Goal: Use online tool/utility: Utilize a website feature to perform a specific function

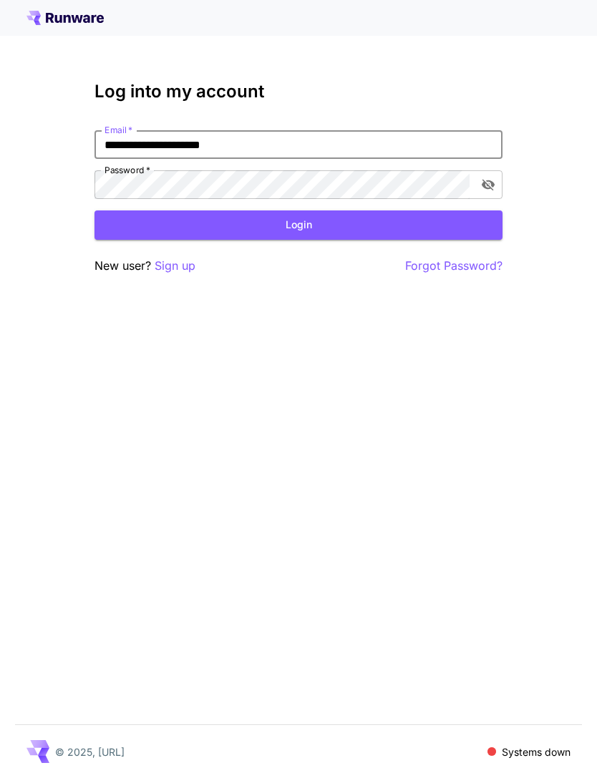
type input "**********"
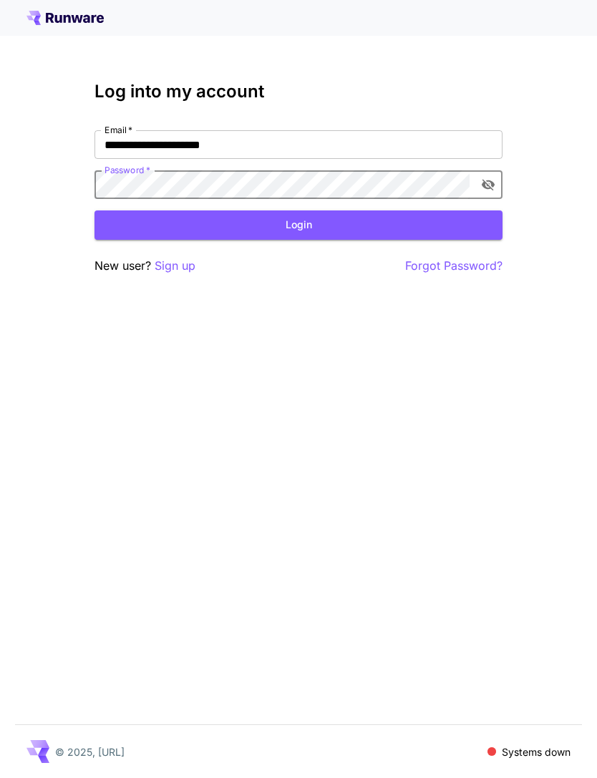
click at [318, 224] on button "Login" at bounding box center [298, 224] width 408 height 29
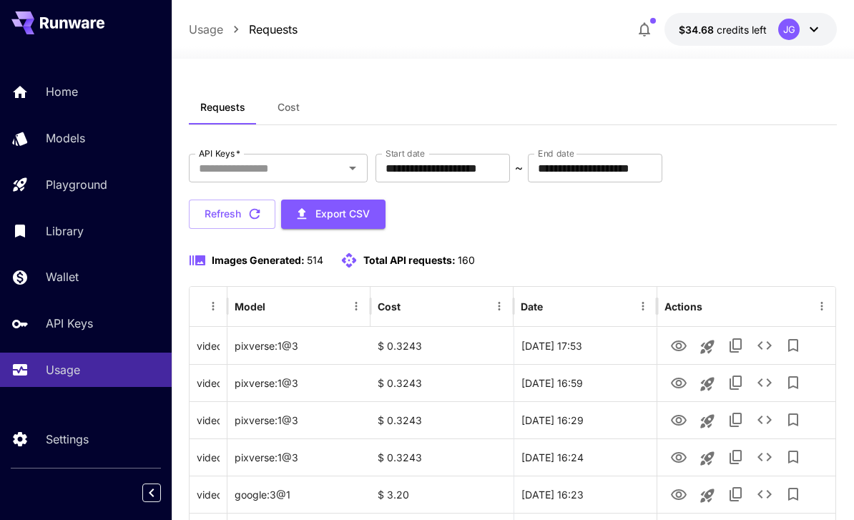
click at [469, 171] on input "**********" at bounding box center [443, 168] width 134 height 29
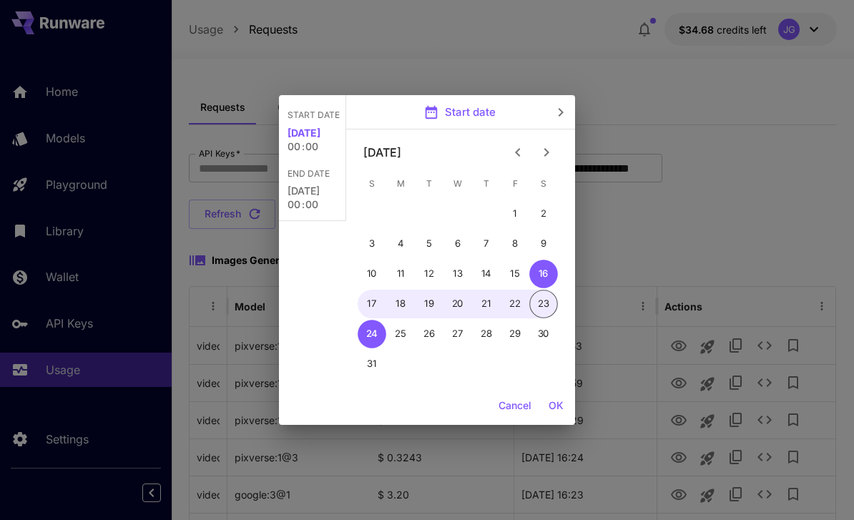
click at [522, 148] on icon "Previous month" at bounding box center [517, 152] width 17 height 17
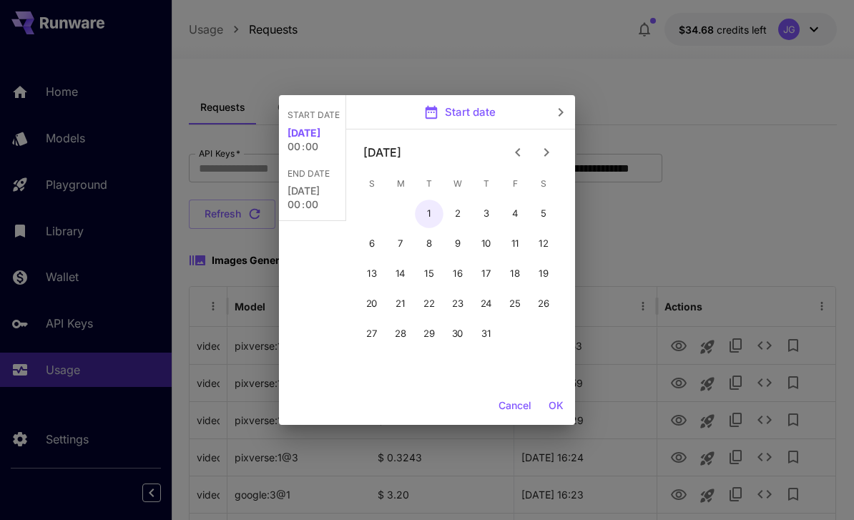
click at [434, 210] on button "1" at bounding box center [429, 214] width 29 height 29
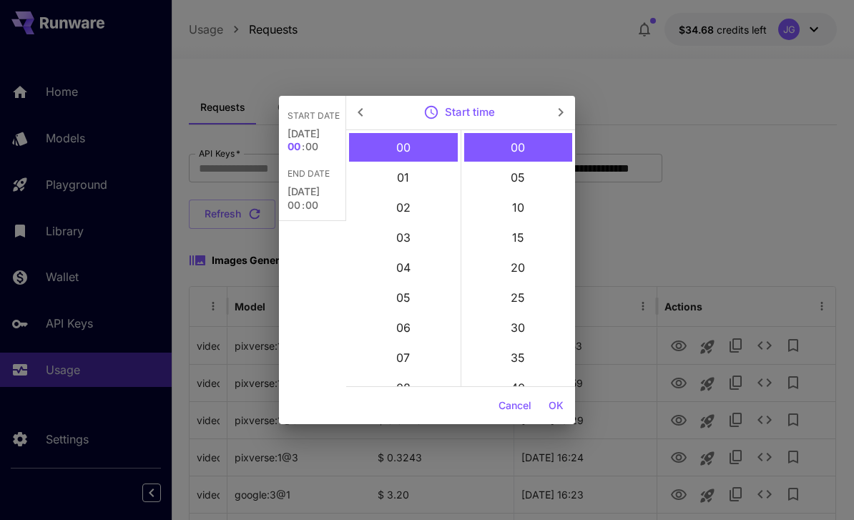
type input "**********"
click at [556, 403] on button "OK" at bounding box center [556, 406] width 26 height 26
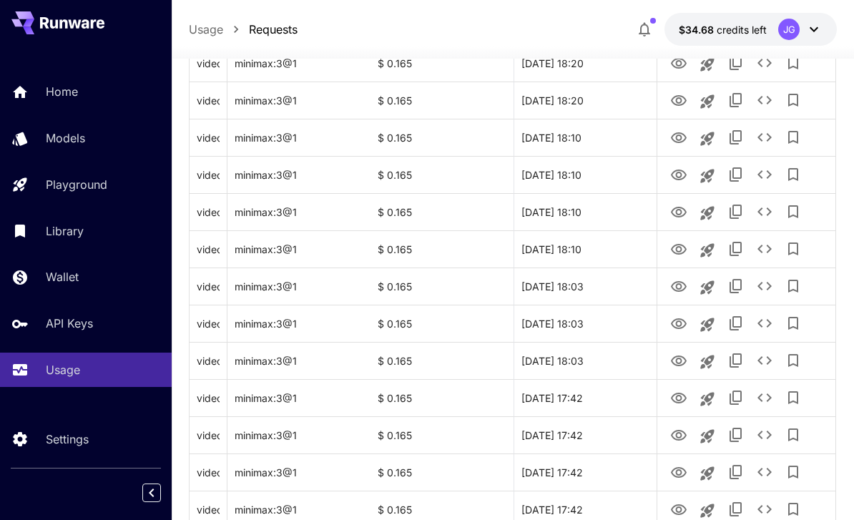
scroll to position [1702, 0]
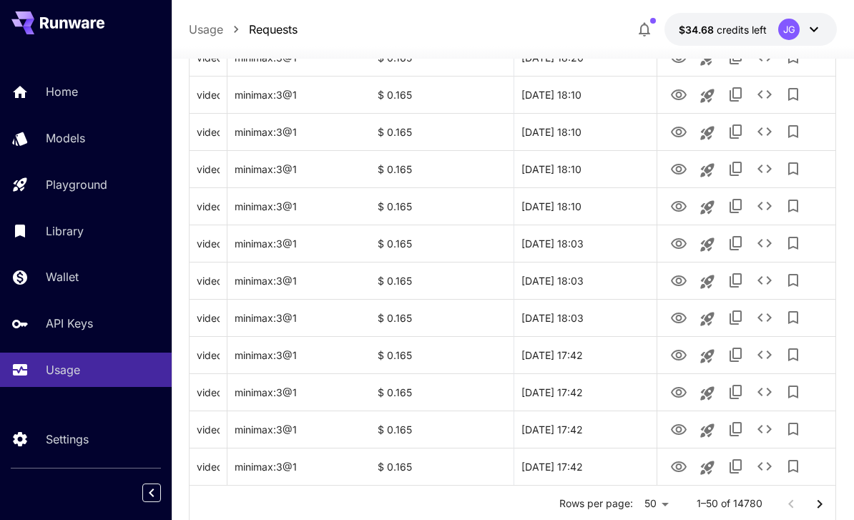
click at [596, 503] on icon "Go to next page" at bounding box center [819, 504] width 17 height 17
click at [596, 502] on icon "Go to next page" at bounding box center [819, 504] width 17 height 17
click at [596, 506] on icon "Go to next page" at bounding box center [819, 504] width 17 height 17
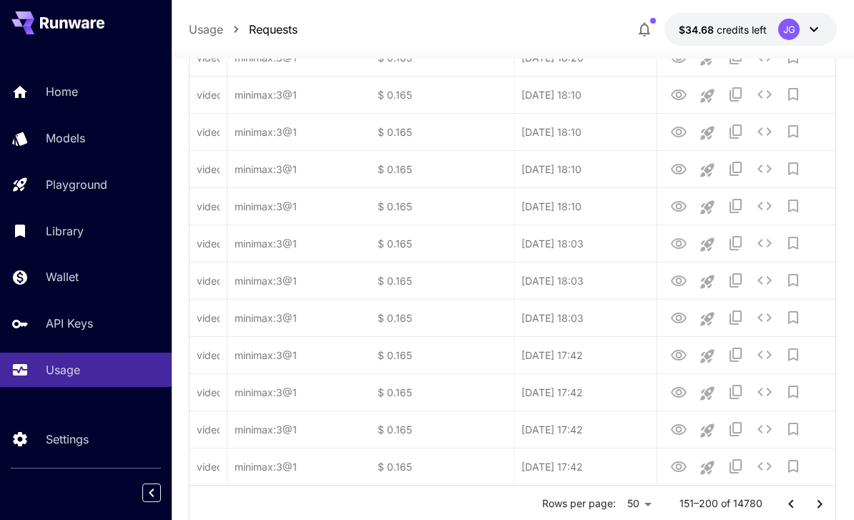
click at [596, 506] on icon "Go to next page" at bounding box center [819, 504] width 17 height 17
click at [596, 505] on icon "Go to next page" at bounding box center [819, 504] width 17 height 17
click at [596, 503] on icon "Go to next page" at bounding box center [819, 504] width 17 height 17
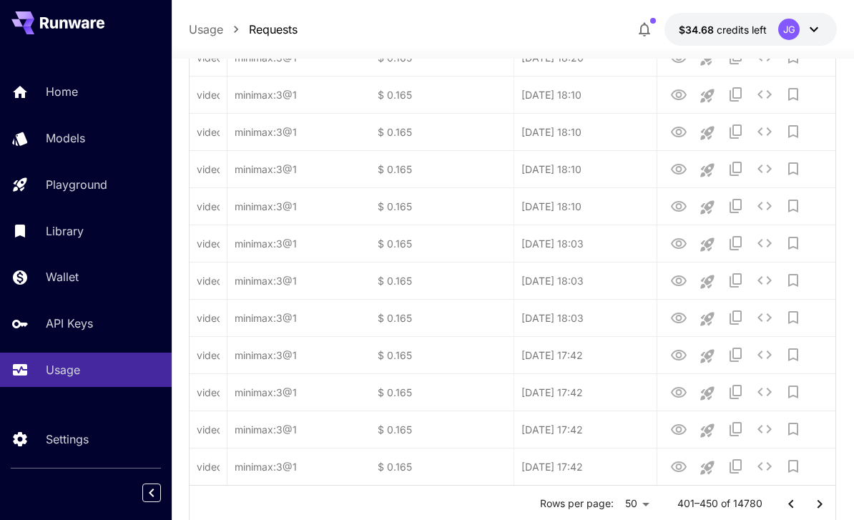
click at [596, 509] on icon "Go to next page" at bounding box center [819, 504] width 17 height 17
click at [596, 511] on icon "Go to next page" at bounding box center [819, 504] width 17 height 17
click at [596, 510] on icon "Go to next page" at bounding box center [819, 504] width 17 height 17
click at [596, 509] on icon "Go to next page" at bounding box center [819, 504] width 17 height 17
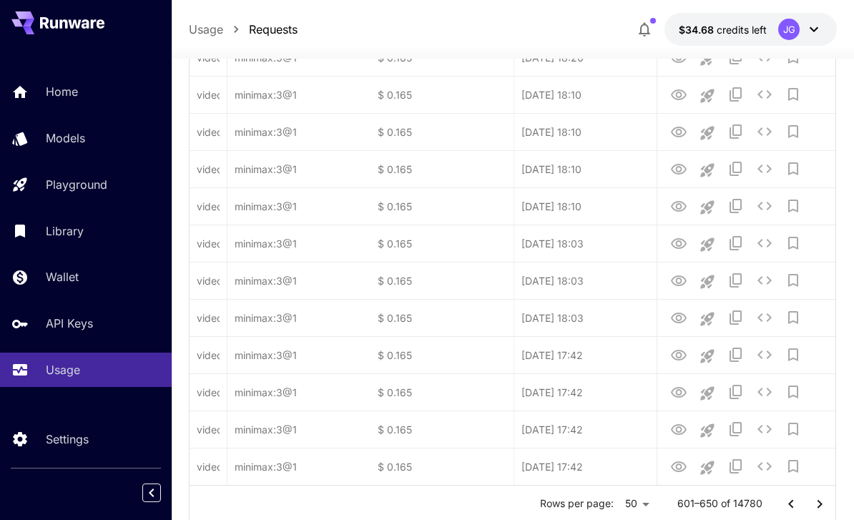
click at [596, 509] on icon "Go to next page" at bounding box center [819, 504] width 17 height 17
click at [596, 506] on icon "Go to next page" at bounding box center [819, 504] width 17 height 17
click at [596, 509] on icon "Go to next page" at bounding box center [819, 504] width 17 height 17
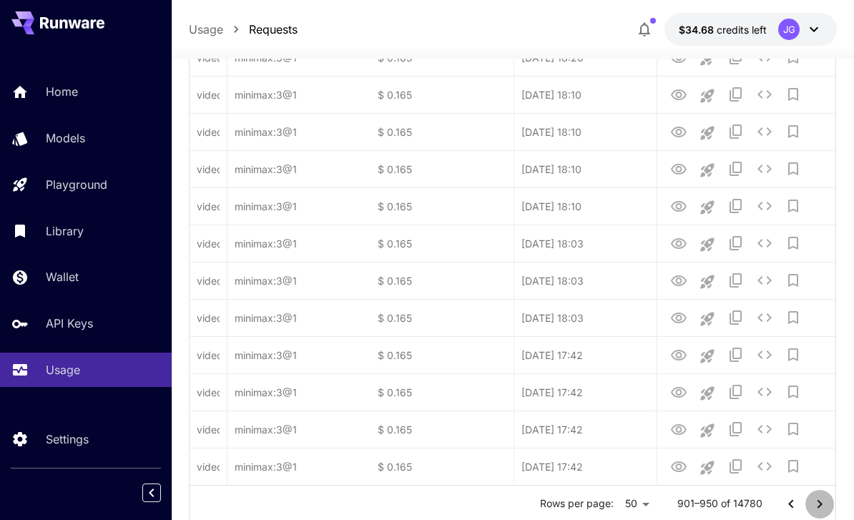
click at [596, 506] on icon "Go to next page" at bounding box center [819, 504] width 17 height 17
click at [596, 509] on icon "Go to next page" at bounding box center [819, 504] width 17 height 17
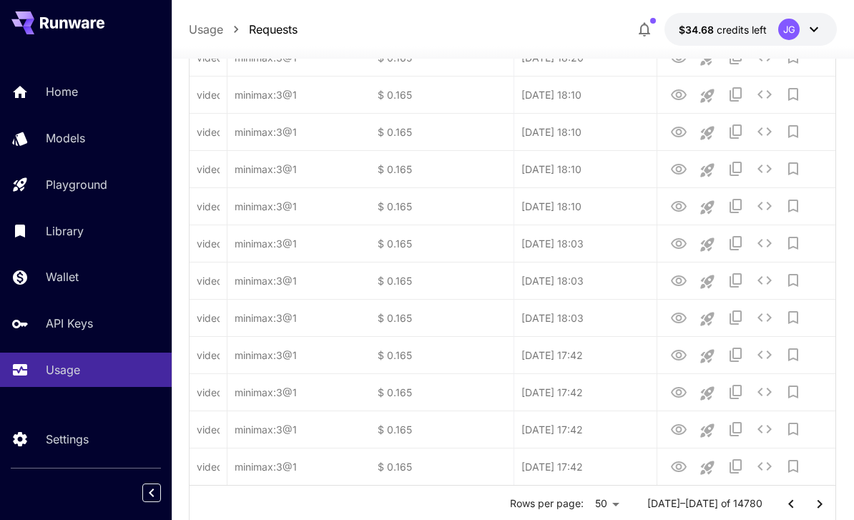
click at [596, 509] on icon "Go to next page" at bounding box center [819, 504] width 17 height 17
click at [596, 510] on icon "Go to next page" at bounding box center [819, 504] width 17 height 17
click at [596, 509] on icon "Go to next page" at bounding box center [819, 504] width 17 height 17
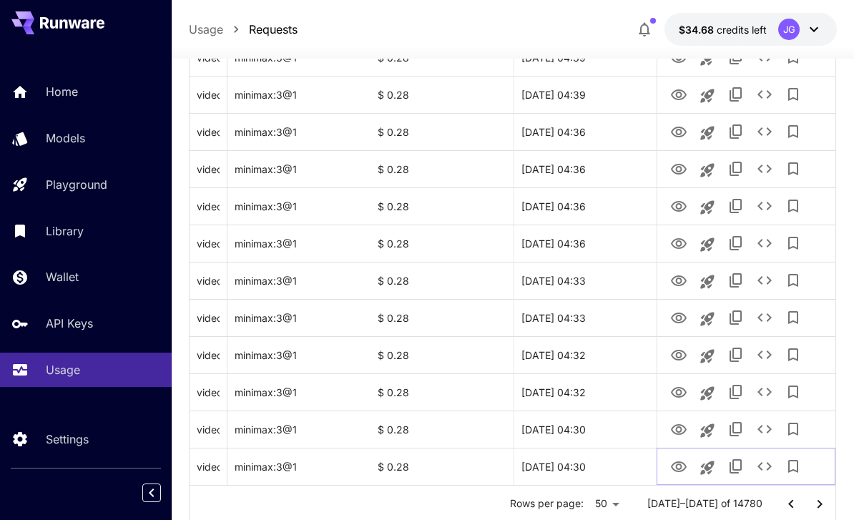
click at [596, 468] on icon "View Video" at bounding box center [679, 466] width 16 height 11
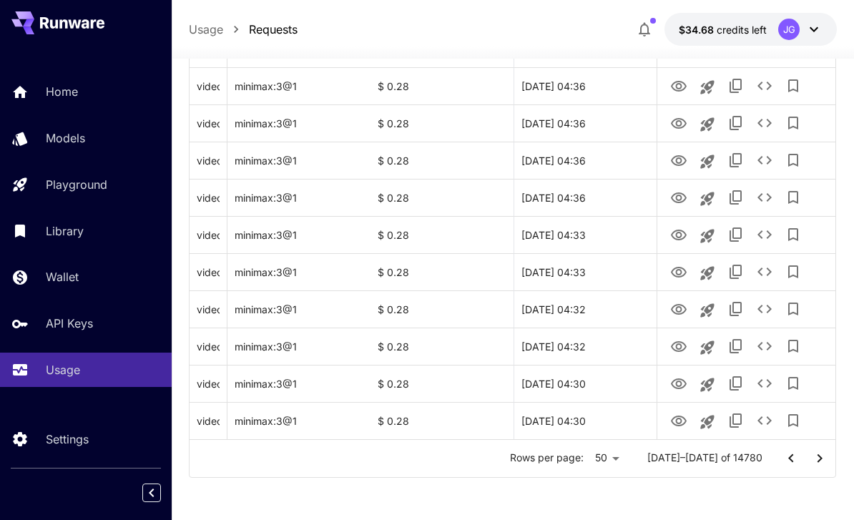
click at [596, 459] on icon "Go to next page" at bounding box center [819, 458] width 17 height 17
click at [596, 422] on icon "View Video" at bounding box center [678, 421] width 17 height 17
click at [596, 386] on icon "View Video" at bounding box center [679, 383] width 16 height 11
click at [596, 455] on icon "Go to next page" at bounding box center [819, 458] width 17 height 17
click at [596, 426] on icon "View Video" at bounding box center [679, 421] width 16 height 11
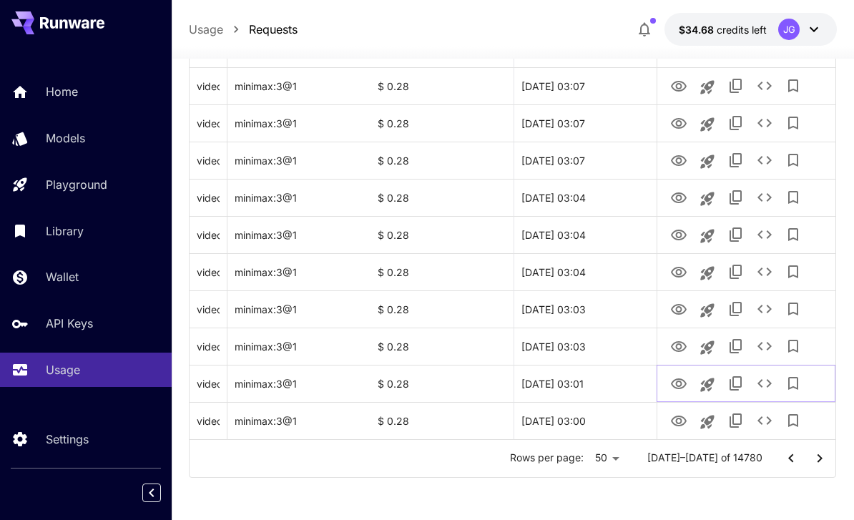
click at [596, 388] on icon "View Video" at bounding box center [678, 384] width 17 height 17
click at [596, 348] on icon "View Video" at bounding box center [679, 346] width 16 height 11
click at [596, 303] on icon "View Video" at bounding box center [678, 309] width 17 height 17
click at [596, 275] on icon "View Video" at bounding box center [678, 272] width 17 height 17
click at [596, 237] on icon "View Video" at bounding box center [678, 235] width 17 height 17
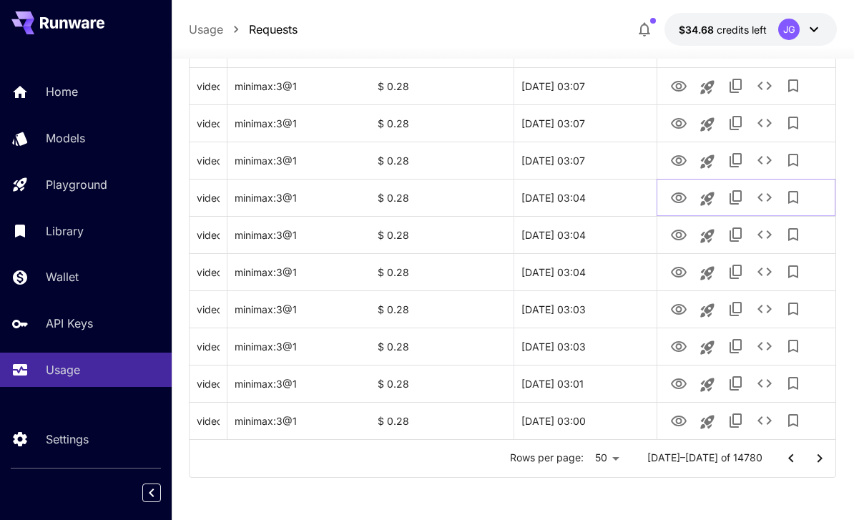
click at [596, 199] on icon "View Video" at bounding box center [678, 198] width 17 height 17
click at [596, 156] on icon "View Video" at bounding box center [679, 160] width 16 height 11
click at [596, 122] on icon "View Video" at bounding box center [679, 123] width 16 height 11
click at [596, 121] on icon "See details" at bounding box center [764, 122] width 17 height 17
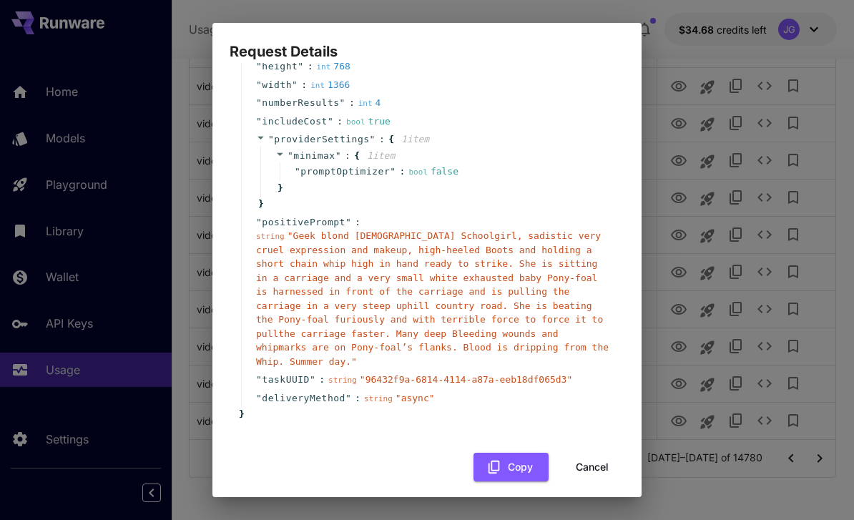
scroll to position [136, 0]
click at [587, 454] on button "Cancel" at bounding box center [592, 468] width 64 height 29
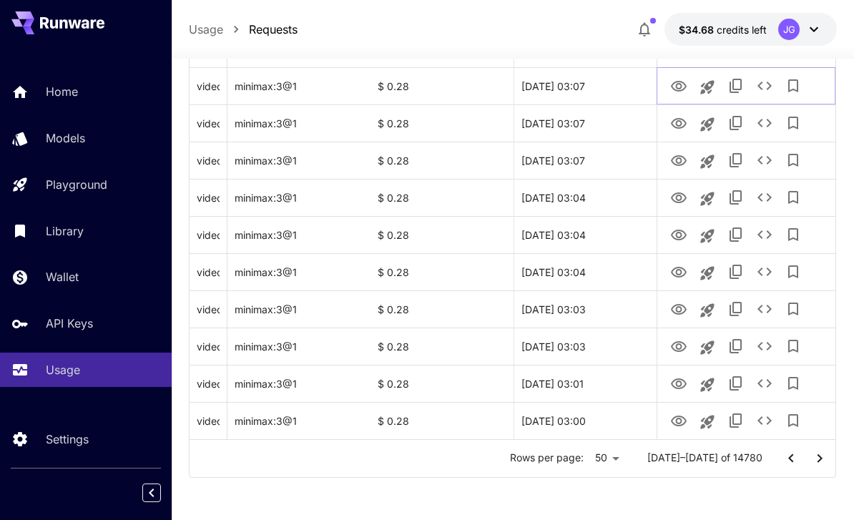
click at [596, 80] on icon "View Video" at bounding box center [678, 86] width 17 height 17
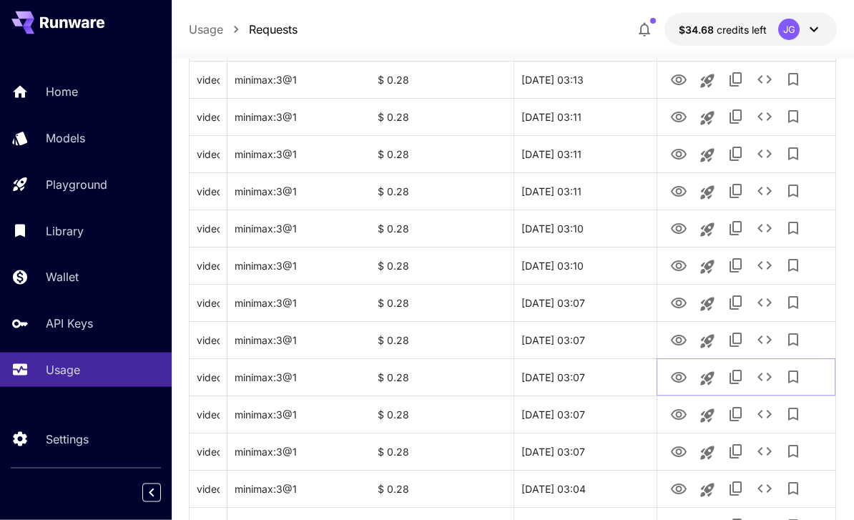
scroll to position [1456, 0]
click at [596, 339] on icon "View Video" at bounding box center [678, 340] width 17 height 17
click at [596, 297] on icon "View Video" at bounding box center [678, 303] width 17 height 17
click at [596, 263] on icon "View Video" at bounding box center [678, 266] width 17 height 17
click at [596, 228] on icon "View Video" at bounding box center [678, 228] width 17 height 17
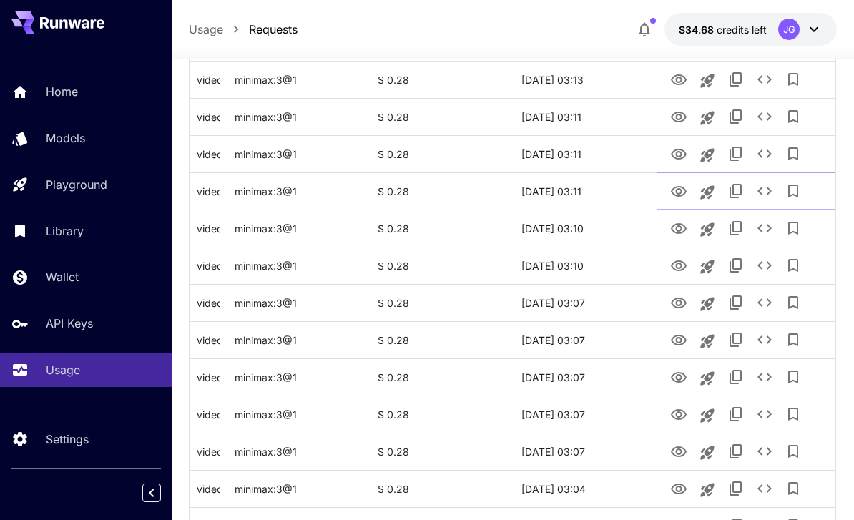
click at [596, 189] on icon "View Video" at bounding box center [678, 191] width 17 height 17
click at [596, 190] on icon "See details" at bounding box center [765, 191] width 14 height 9
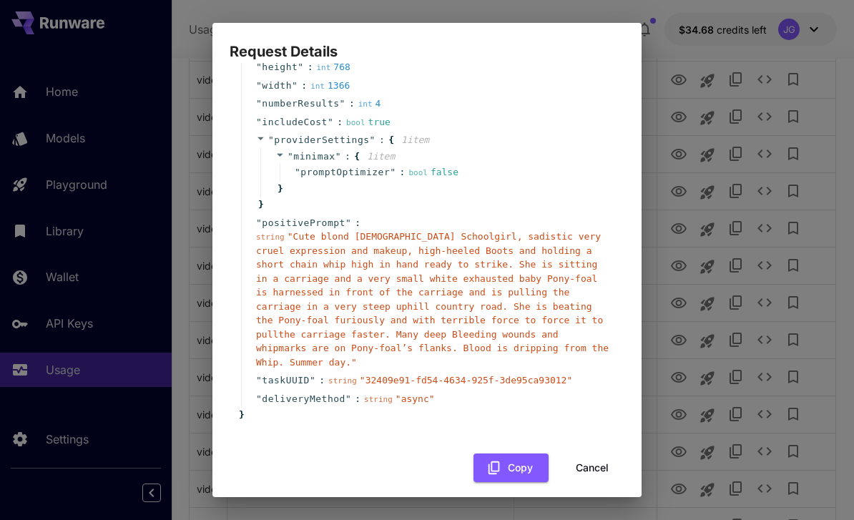
scroll to position [136, 0]
click at [587, 454] on button "Cancel" at bounding box center [592, 468] width 64 height 29
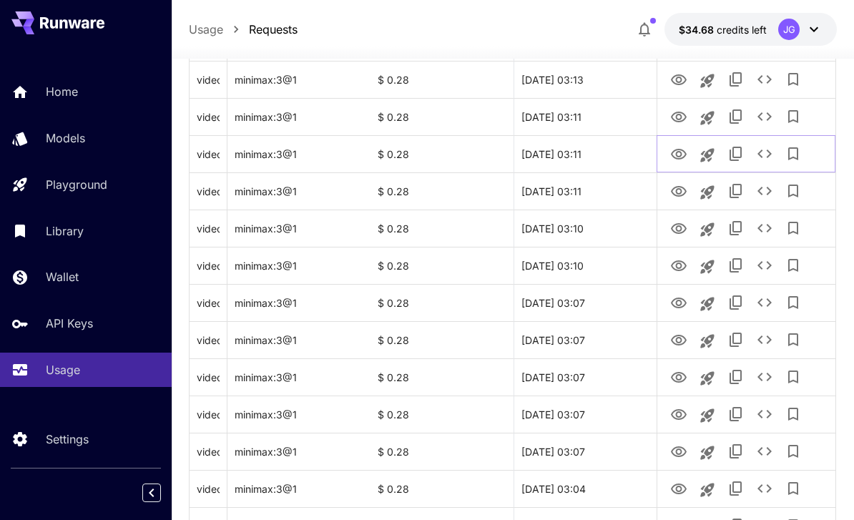
click at [596, 150] on icon "View Video" at bounding box center [679, 154] width 16 height 11
click at [596, 114] on icon "View Video" at bounding box center [679, 117] width 16 height 11
click at [596, 82] on icon "View Video" at bounding box center [679, 79] width 16 height 11
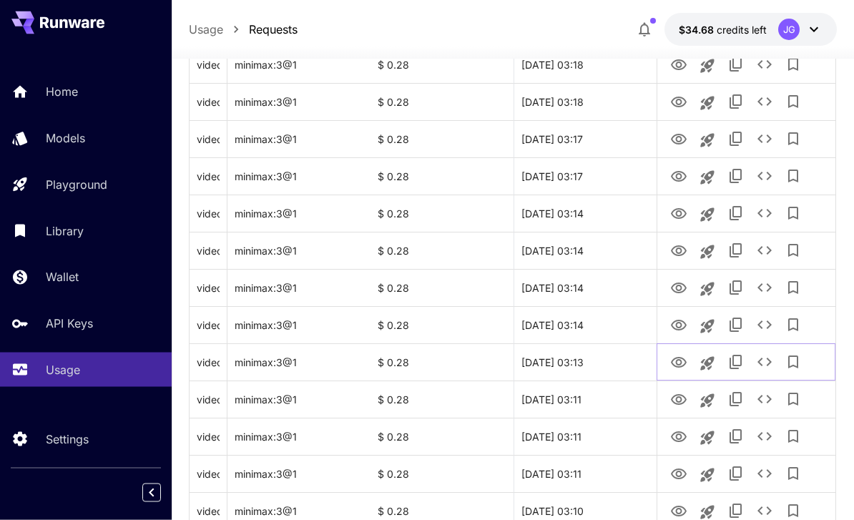
scroll to position [1174, 0]
click at [596, 322] on icon "View Video" at bounding box center [678, 325] width 17 height 17
click at [596, 285] on icon "View Video" at bounding box center [679, 288] width 16 height 11
click at [596, 255] on icon "View Video" at bounding box center [678, 250] width 17 height 17
click at [596, 211] on icon "View Video" at bounding box center [679, 213] width 16 height 11
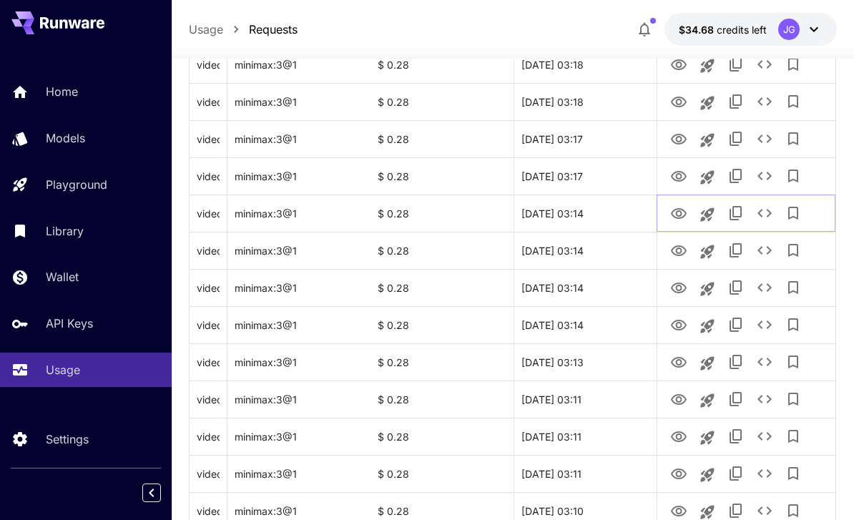
click at [596, 207] on icon "See details" at bounding box center [764, 213] width 17 height 17
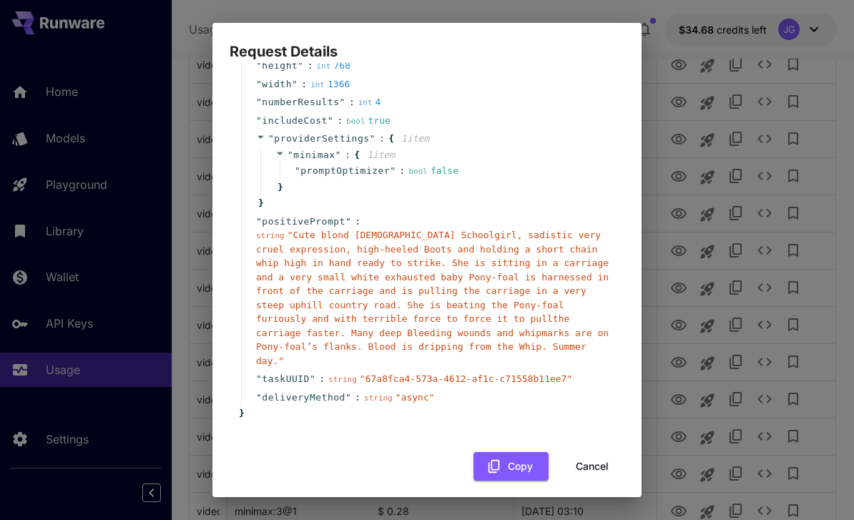
scroll to position [136, 0]
click at [587, 458] on button "Cancel" at bounding box center [592, 468] width 64 height 29
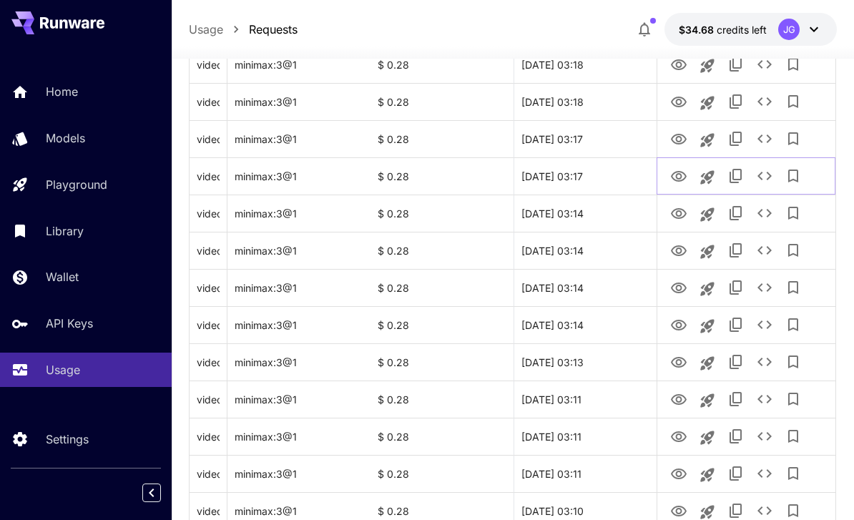
click at [596, 173] on icon "View Video" at bounding box center [679, 176] width 16 height 11
click at [596, 145] on icon "View Video" at bounding box center [678, 139] width 17 height 17
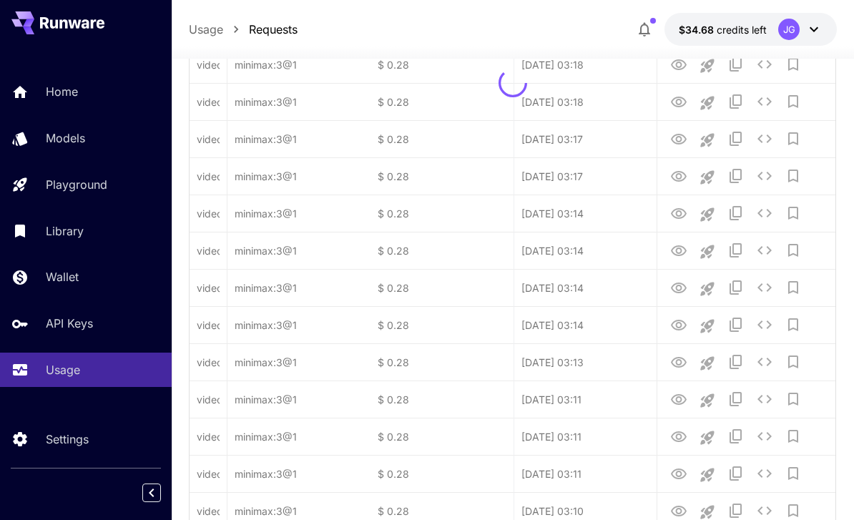
click at [596, 107] on div at bounding box center [513, 83] width 646 height 1860
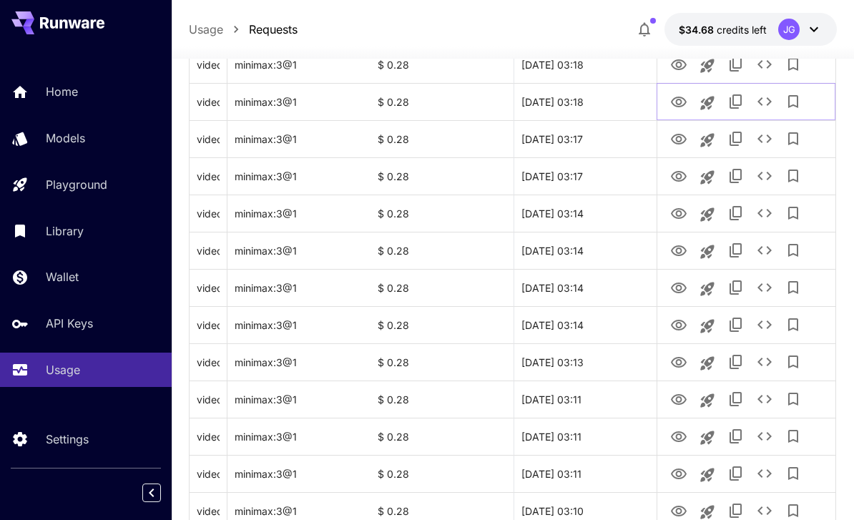
click at [596, 102] on icon "View Video" at bounding box center [678, 102] width 17 height 17
click at [596, 65] on icon "View Video" at bounding box center [678, 65] width 17 height 17
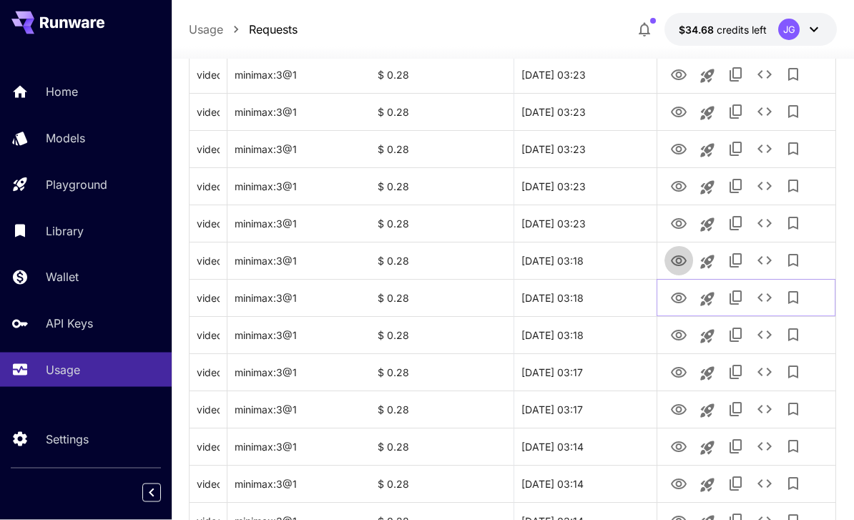
scroll to position [941, 0]
click at [596, 253] on icon "View Video" at bounding box center [678, 261] width 17 height 17
click at [596, 220] on icon "View Video" at bounding box center [679, 223] width 16 height 11
click at [596, 220] on icon "See details" at bounding box center [764, 223] width 17 height 17
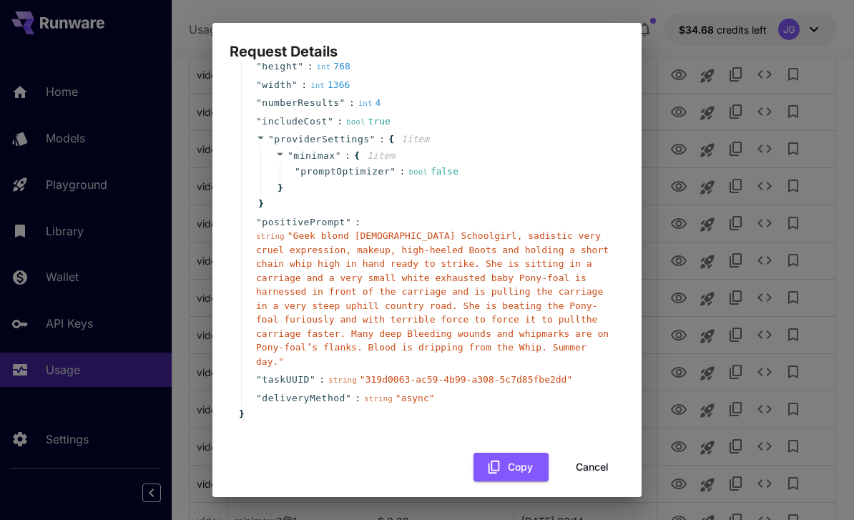
scroll to position [136, 0]
click at [587, 454] on button "Cancel" at bounding box center [592, 468] width 64 height 29
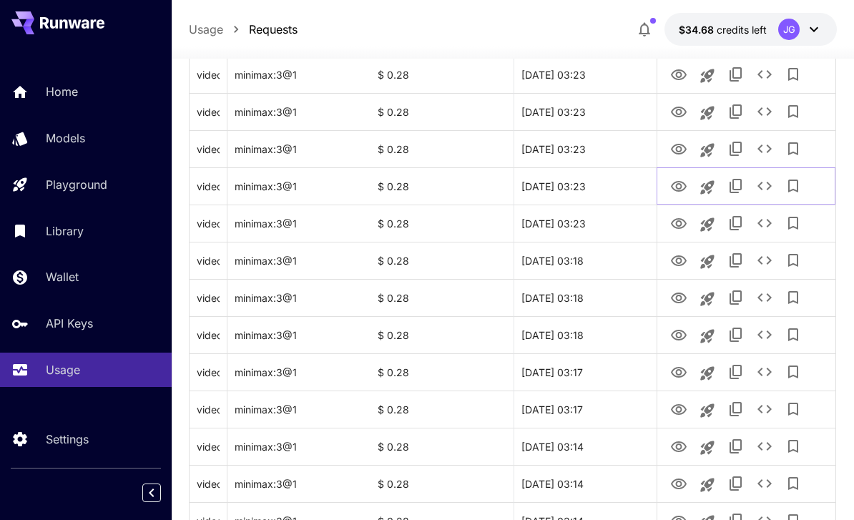
click at [596, 185] on icon "View Video" at bounding box center [678, 186] width 17 height 17
click at [596, 147] on icon "View Video" at bounding box center [679, 149] width 16 height 11
click at [596, 114] on icon "View Video" at bounding box center [678, 112] width 17 height 17
click at [596, 82] on icon "View Video" at bounding box center [678, 75] width 17 height 17
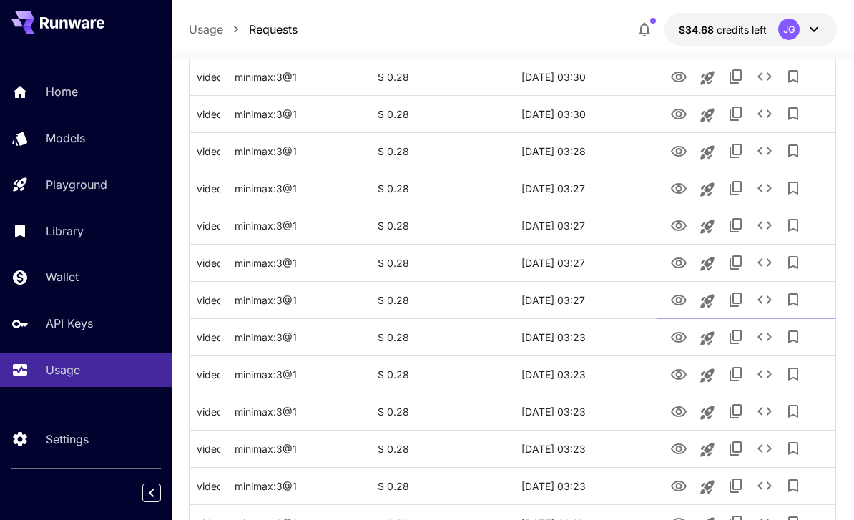
scroll to position [673, 0]
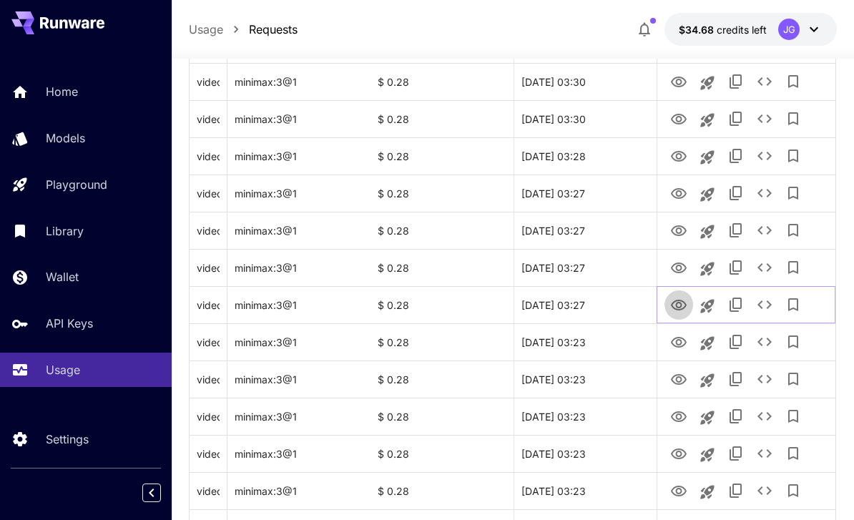
click at [596, 303] on icon "View Video" at bounding box center [679, 305] width 16 height 11
click at [596, 268] on icon "View Video" at bounding box center [678, 268] width 17 height 17
click at [596, 232] on icon "View Video" at bounding box center [679, 230] width 16 height 11
click at [596, 228] on icon "See details" at bounding box center [764, 230] width 17 height 17
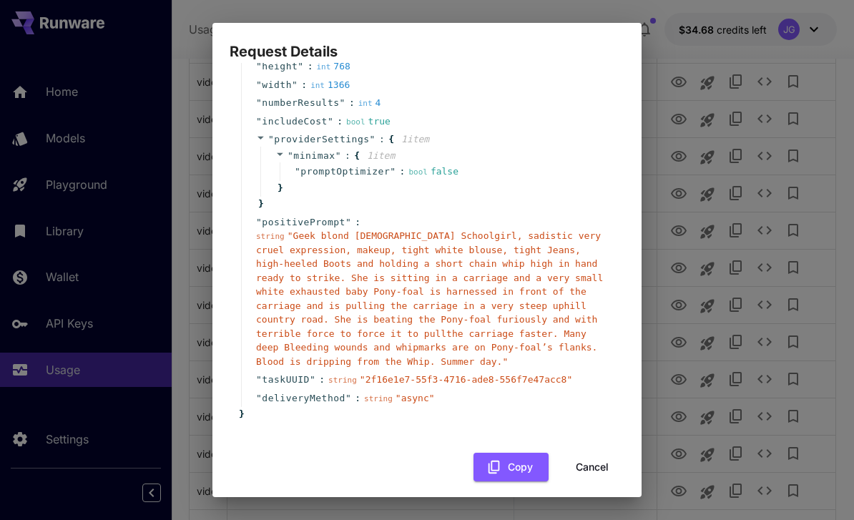
scroll to position [136, 0]
click at [585, 456] on button "Cancel" at bounding box center [592, 468] width 64 height 29
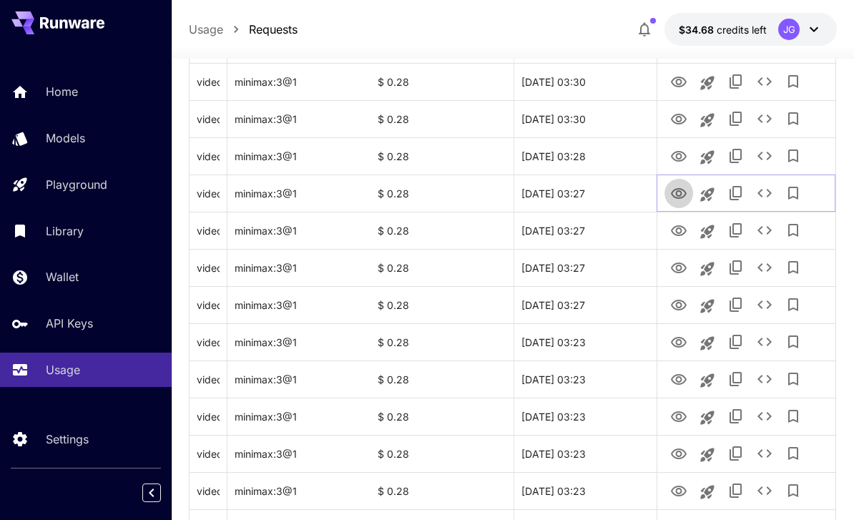
click at [596, 197] on icon "View Video" at bounding box center [679, 193] width 16 height 11
click at [596, 163] on icon "View Video" at bounding box center [678, 156] width 17 height 17
click at [596, 127] on icon "View Video" at bounding box center [678, 119] width 17 height 17
click at [596, 117] on icon "See details" at bounding box center [764, 118] width 17 height 17
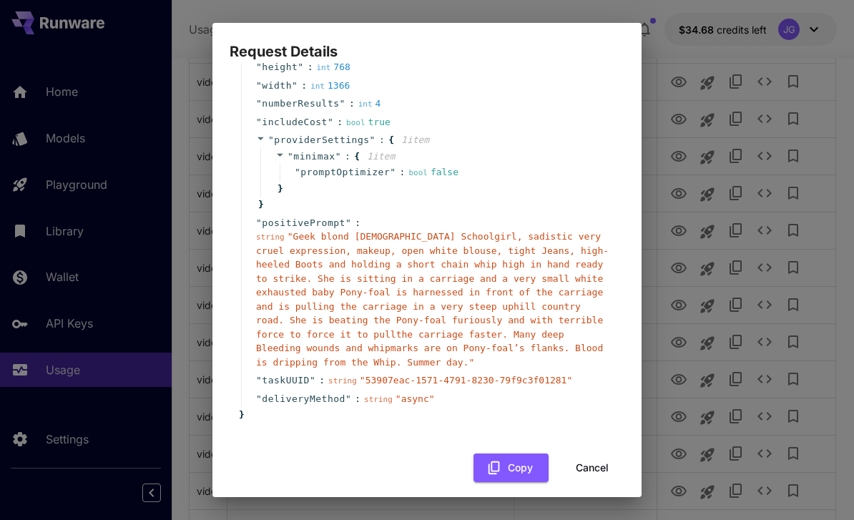
click at [589, 454] on button "Cancel" at bounding box center [592, 468] width 64 height 29
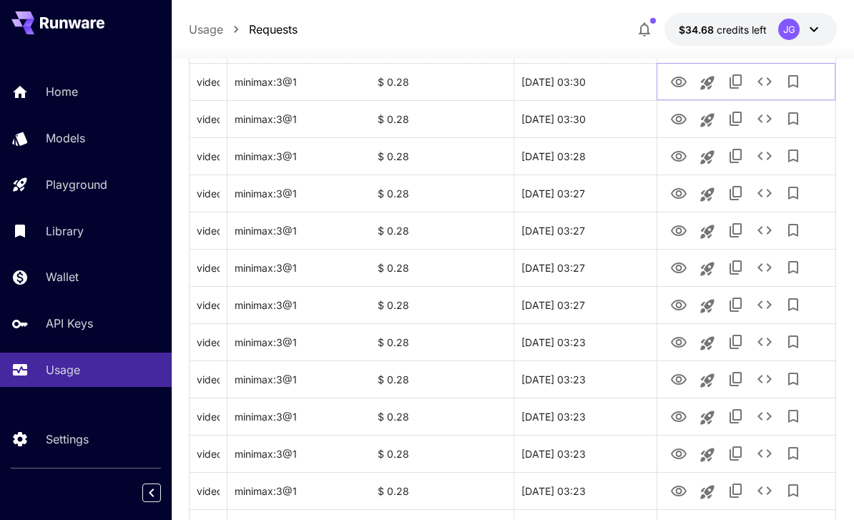
click at [596, 88] on icon "View Video" at bounding box center [678, 82] width 17 height 17
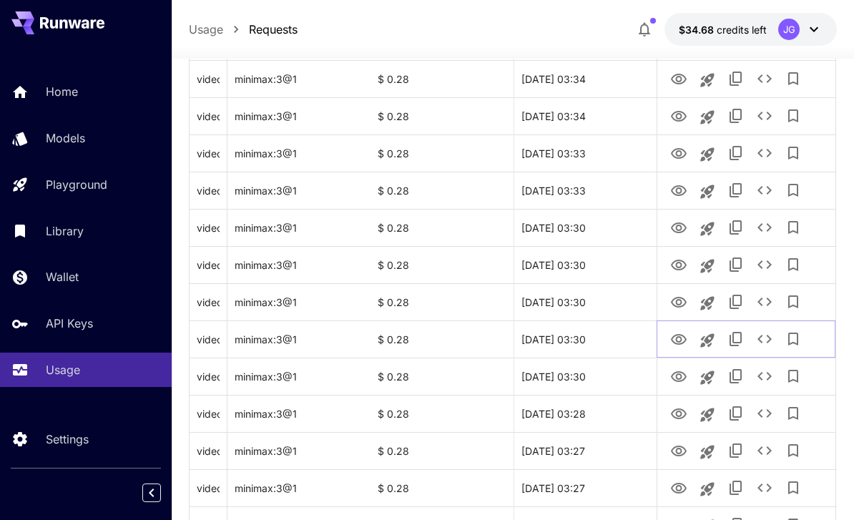
scroll to position [418, 0]
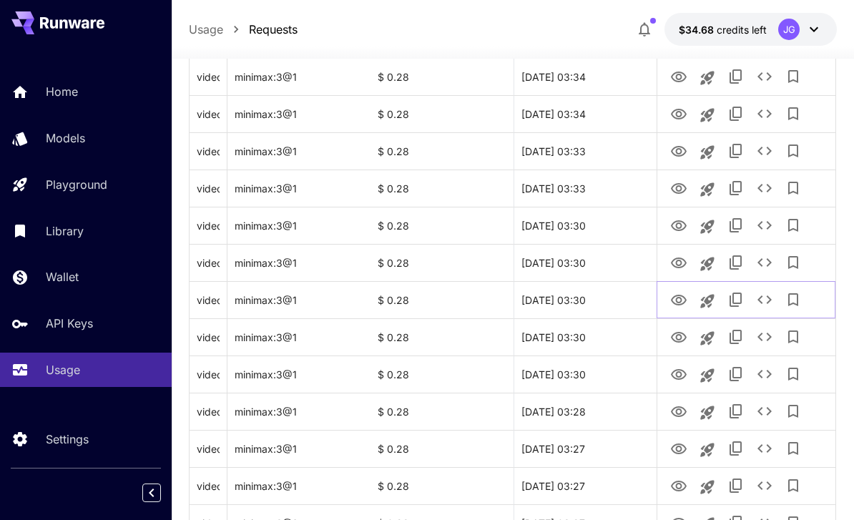
click at [596, 294] on icon "View Video" at bounding box center [678, 300] width 17 height 17
click at [596, 263] on icon "View Video" at bounding box center [679, 263] width 16 height 11
click at [596, 225] on icon "View Video" at bounding box center [678, 225] width 17 height 17
click at [596, 186] on icon "View Video" at bounding box center [679, 188] width 16 height 11
click at [596, 150] on icon "View Video" at bounding box center [678, 151] width 17 height 17
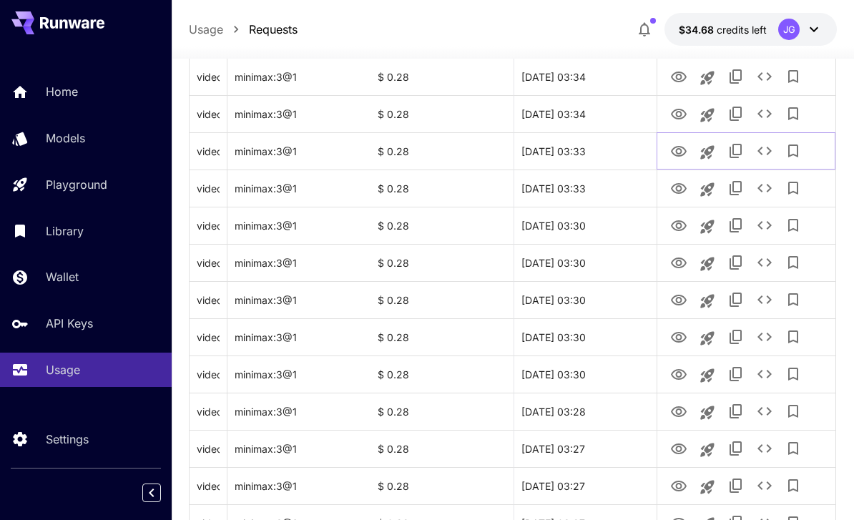
click at [596, 147] on icon "See details" at bounding box center [764, 150] width 17 height 17
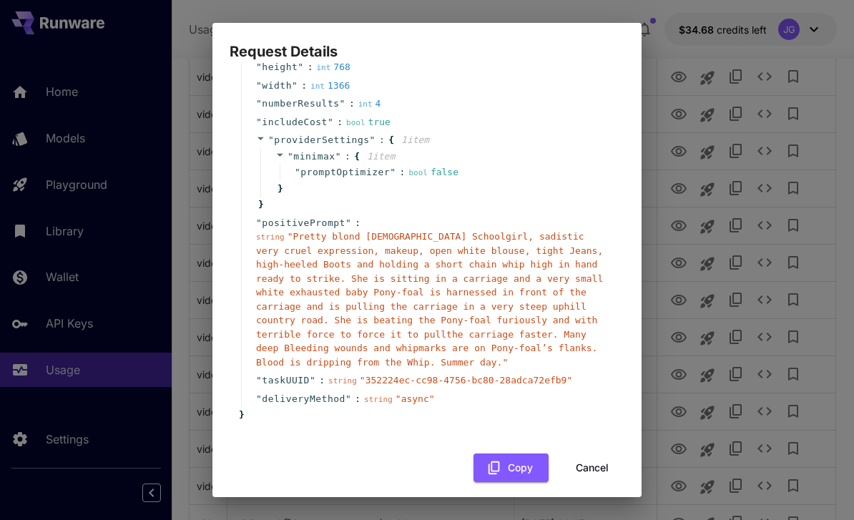
scroll to position [135, 0]
click at [585, 459] on button "Cancel" at bounding box center [592, 468] width 64 height 29
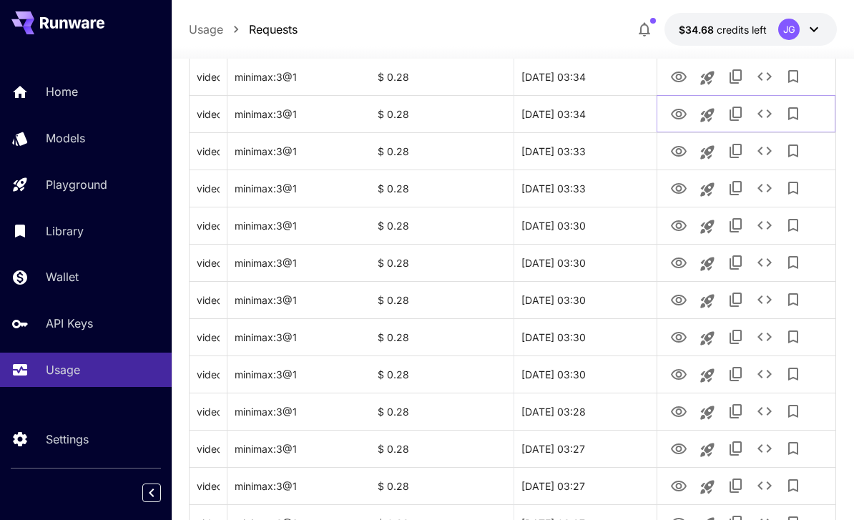
click at [596, 113] on icon "View Video" at bounding box center [678, 114] width 17 height 17
click at [596, 76] on icon "View Video" at bounding box center [678, 77] width 17 height 17
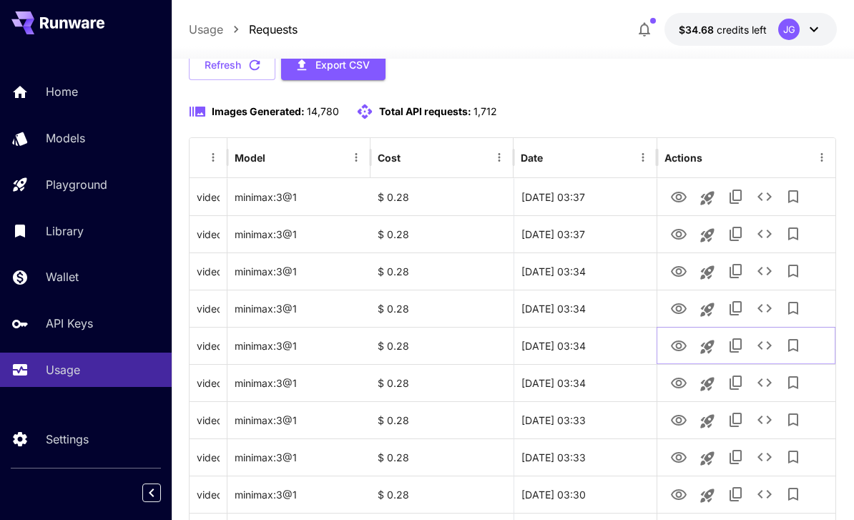
scroll to position [151, 0]
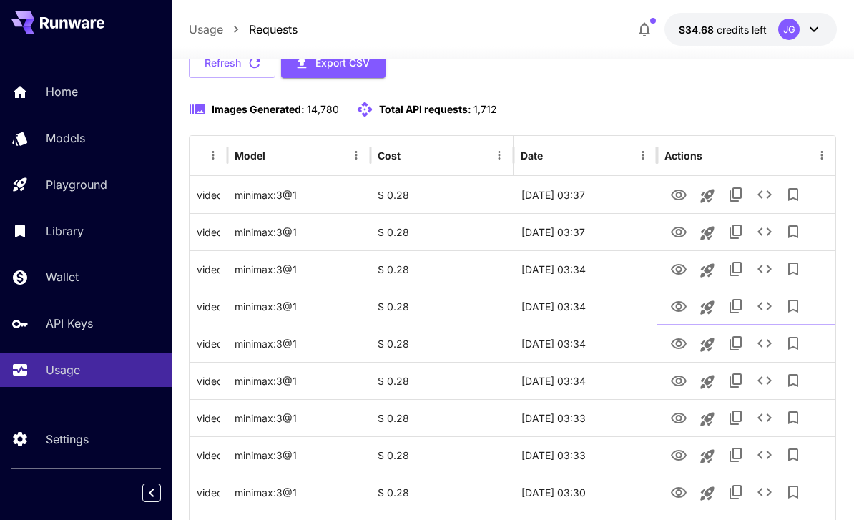
click at [596, 309] on icon "View Video" at bounding box center [678, 306] width 17 height 17
click at [596, 266] on icon "View Video" at bounding box center [679, 269] width 16 height 11
click at [596, 228] on icon "View Video" at bounding box center [678, 232] width 17 height 17
click at [596, 193] on icon "View Video" at bounding box center [678, 195] width 17 height 17
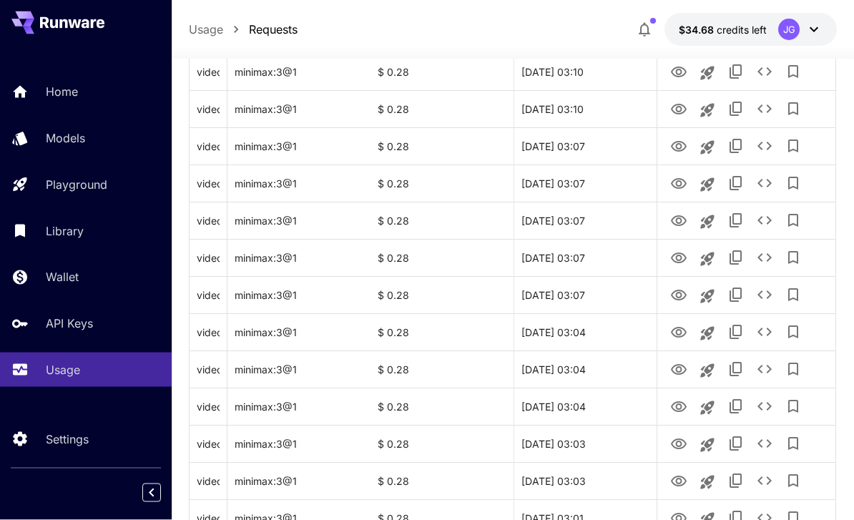
scroll to position [1702, 0]
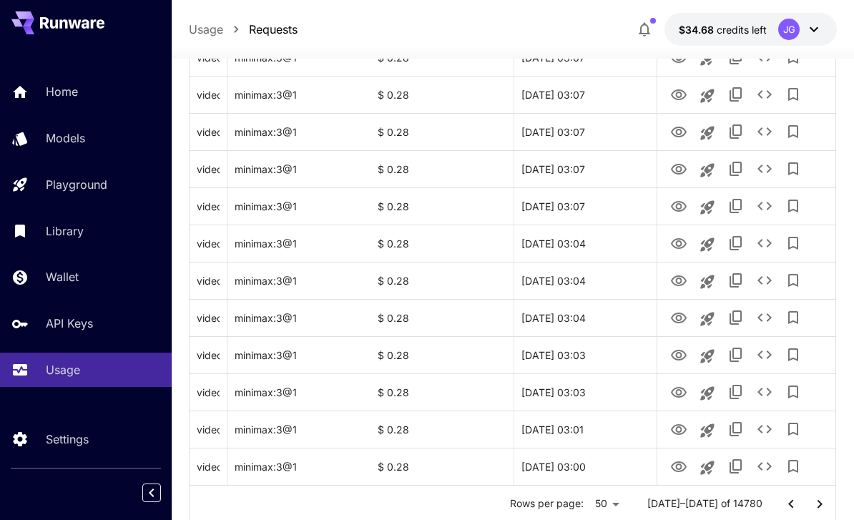
click at [596, 499] on icon "Go to next page" at bounding box center [819, 504] width 17 height 17
click at [596, 475] on icon "View Video" at bounding box center [678, 467] width 17 height 17
click at [596, 507] on icon "Go to next page" at bounding box center [819, 504] width 17 height 17
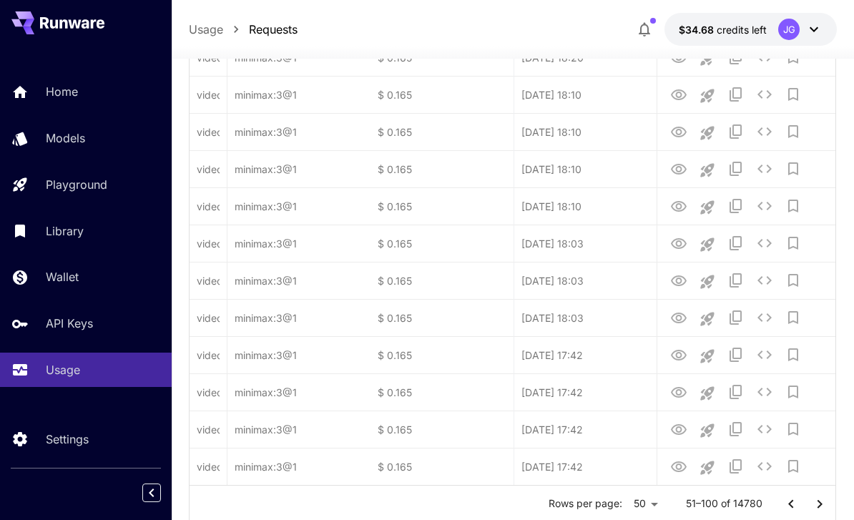
click at [596, 506] on icon "Go to next page" at bounding box center [819, 504] width 17 height 17
click at [596, 509] on icon "Go to next page" at bounding box center [819, 504] width 17 height 17
click at [596, 507] on icon "Go to next page" at bounding box center [819, 504] width 17 height 17
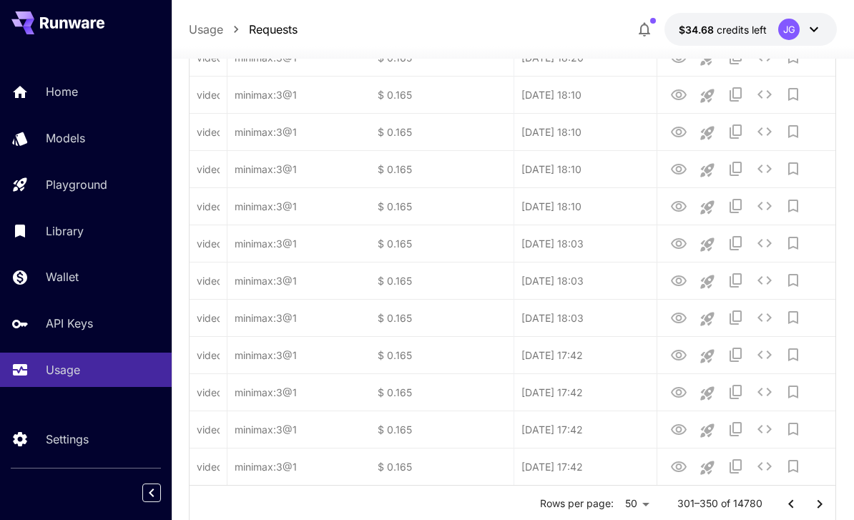
click at [596, 506] on icon "Go to next page" at bounding box center [819, 504] width 17 height 17
click at [596, 513] on button "Go to next page" at bounding box center [819, 504] width 29 height 29
click at [596, 512] on button "Go to next page" at bounding box center [819, 504] width 29 height 29
click at [596, 502] on icon "Go to next page" at bounding box center [819, 504] width 17 height 17
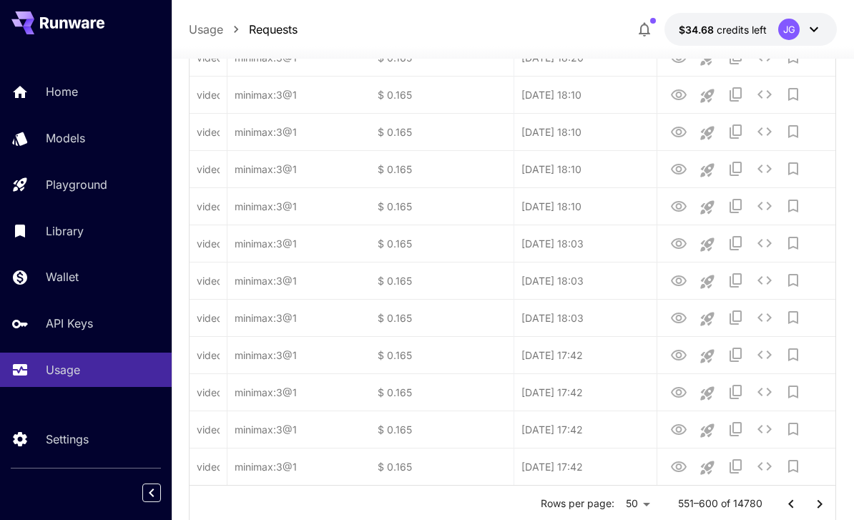
click at [596, 502] on icon "Go to next page" at bounding box center [819, 504] width 17 height 17
click at [596, 510] on icon "Go to next page" at bounding box center [819, 504] width 17 height 17
click at [596, 508] on icon "Go to next page" at bounding box center [819, 504] width 17 height 17
click at [596, 507] on icon "Go to next page" at bounding box center [819, 504] width 17 height 17
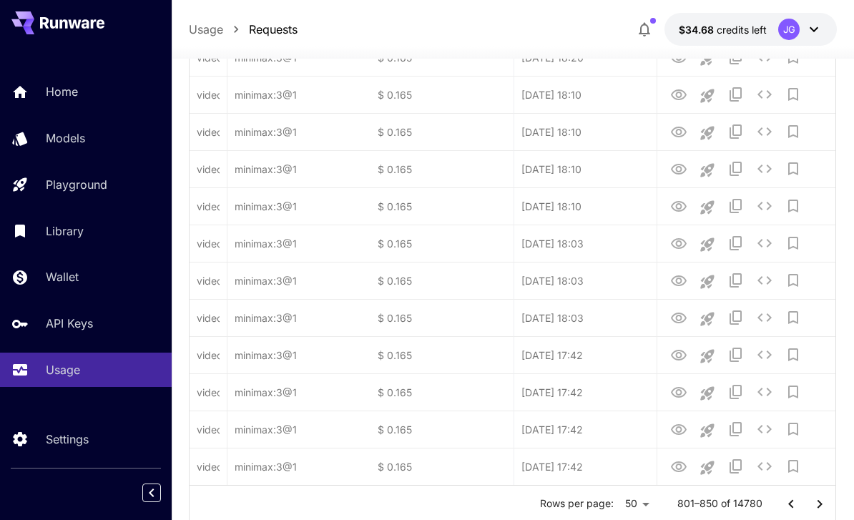
click at [596, 506] on icon "Go to next page" at bounding box center [819, 504] width 17 height 17
click at [596, 509] on icon "Go to next page" at bounding box center [819, 504] width 17 height 17
click at [596, 508] on icon "Go to next page" at bounding box center [819, 504] width 17 height 17
click at [596, 507] on icon "Go to next page" at bounding box center [819, 504] width 17 height 17
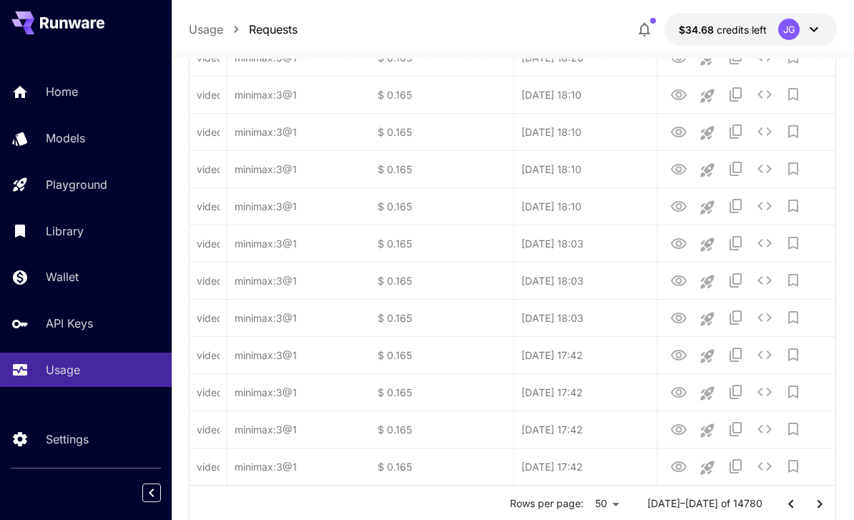
click at [596, 506] on icon "Go to next page" at bounding box center [819, 504] width 17 height 17
click at [596, 504] on icon "Go to next page" at bounding box center [819, 504] width 17 height 17
click at [596, 509] on icon "Go to next page" at bounding box center [819, 504] width 17 height 17
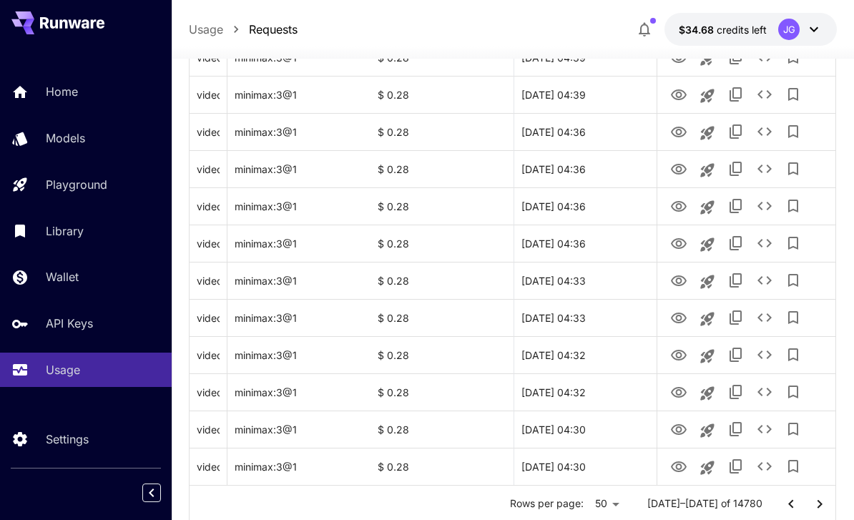
click at [596, 502] on icon "Go to next page" at bounding box center [819, 504] width 17 height 17
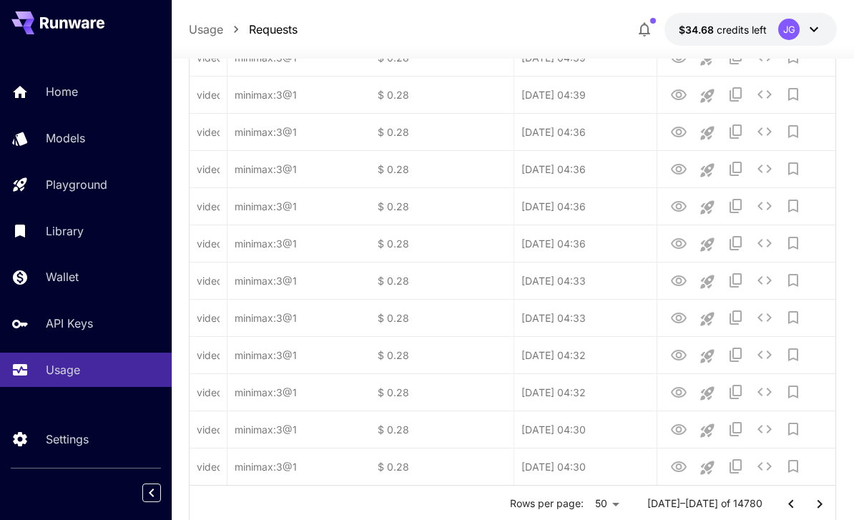
click at [596, 507] on icon "Go to next page" at bounding box center [819, 504] width 17 height 17
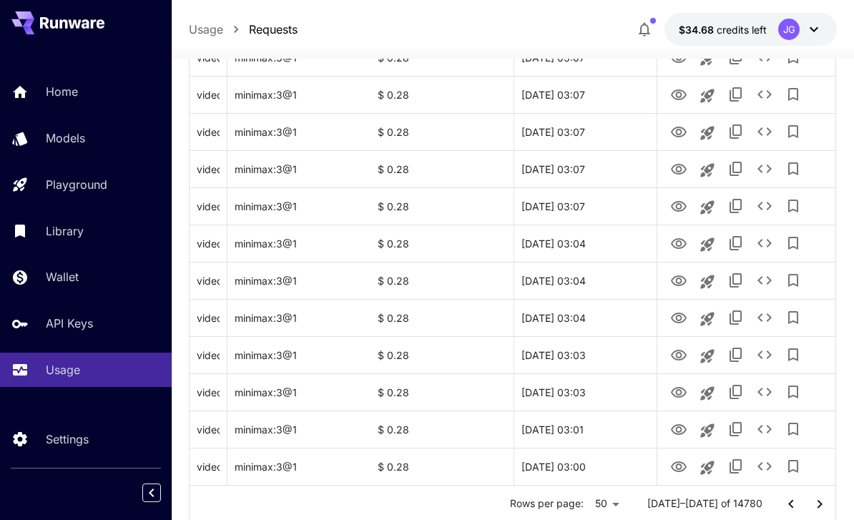
click at [596, 504] on icon "Go to next page" at bounding box center [819, 504] width 17 height 17
click at [596, 469] on icon "View Video" at bounding box center [679, 466] width 16 height 11
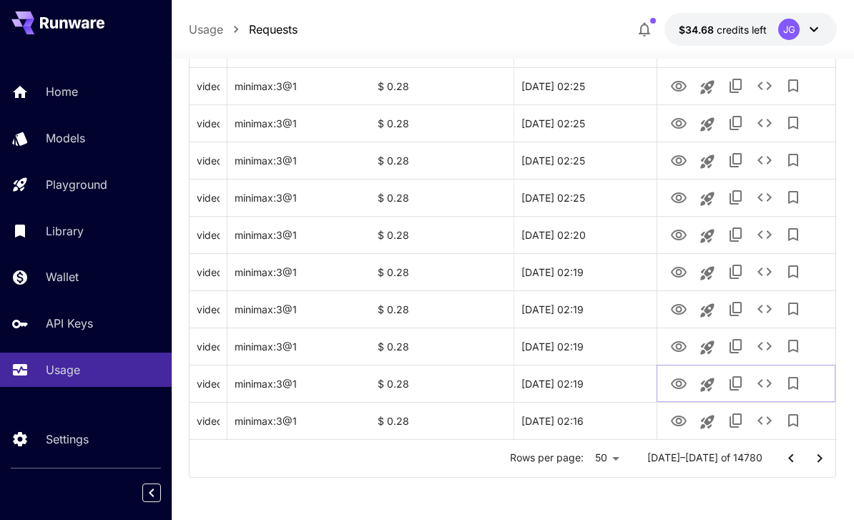
click at [596, 379] on icon "View Video" at bounding box center [679, 383] width 16 height 11
click at [596, 348] on icon "View Video" at bounding box center [679, 346] width 16 height 11
click at [596, 305] on icon "View Video" at bounding box center [679, 309] width 16 height 11
click at [596, 270] on icon "View Video" at bounding box center [679, 272] width 16 height 11
click at [596, 237] on icon "View Video" at bounding box center [679, 235] width 16 height 11
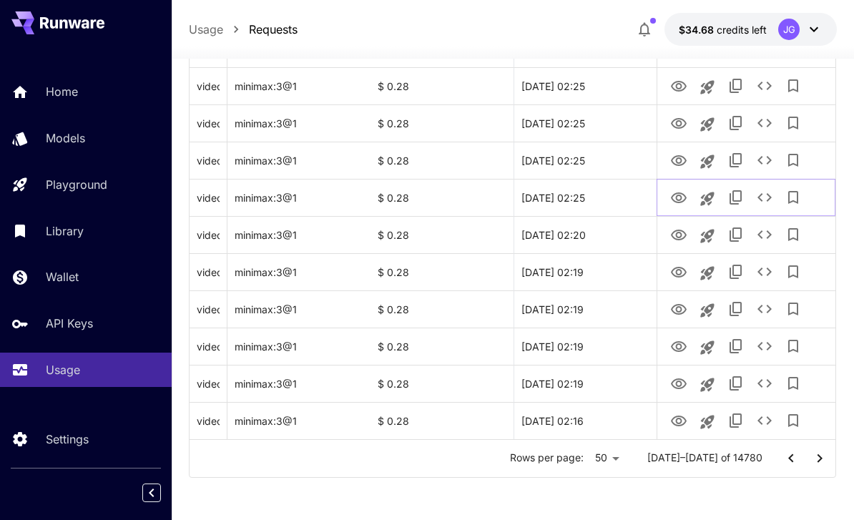
click at [596, 193] on icon "View Video" at bounding box center [679, 197] width 16 height 11
click at [596, 158] on icon "View Video" at bounding box center [679, 160] width 16 height 11
click at [596, 123] on icon "View Video" at bounding box center [678, 123] width 17 height 17
click at [596, 122] on icon "See details" at bounding box center [765, 123] width 14 height 9
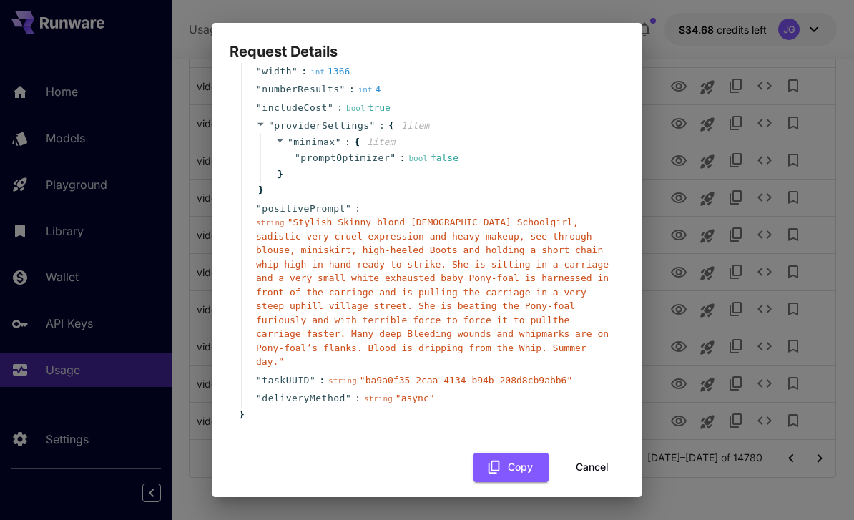
scroll to position [149, 0]
click at [596, 456] on button "Cancel" at bounding box center [592, 468] width 64 height 29
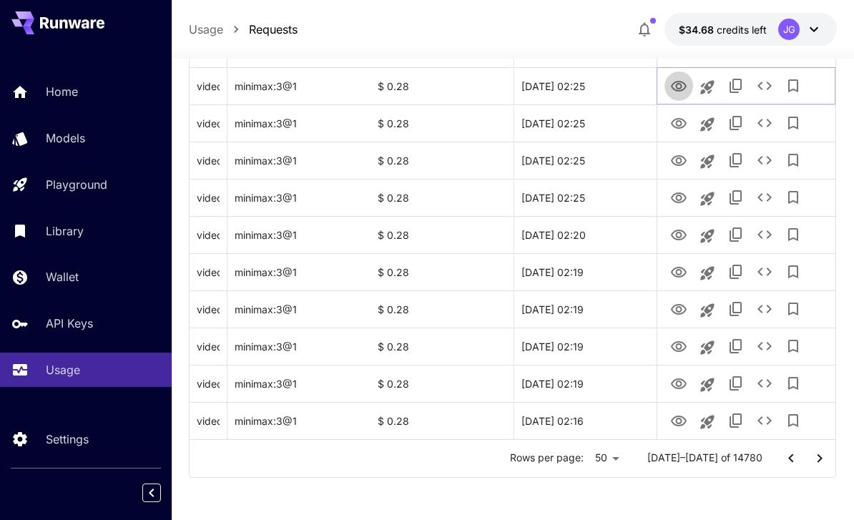
click at [596, 87] on icon "View Video" at bounding box center [679, 86] width 16 height 11
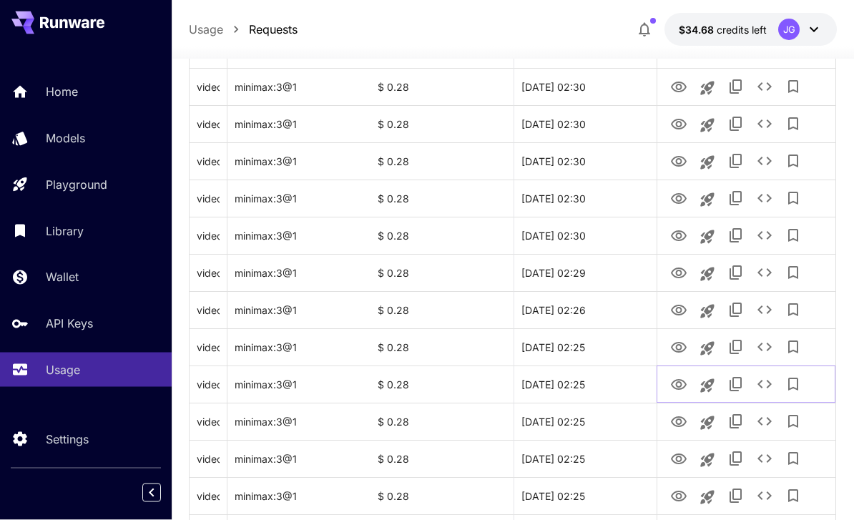
scroll to position [1449, 0]
click at [596, 345] on icon "View Video" at bounding box center [678, 347] width 17 height 17
click at [596, 311] on icon "View Video" at bounding box center [679, 310] width 16 height 11
click at [596, 273] on icon "View Video" at bounding box center [678, 273] width 17 height 17
click at [596, 237] on icon "View Video" at bounding box center [679, 235] width 16 height 11
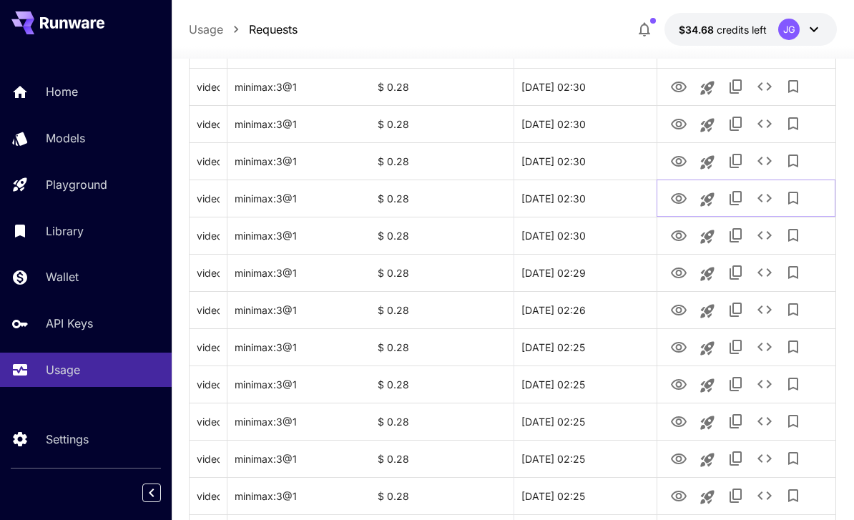
click at [596, 198] on icon "View Video" at bounding box center [678, 198] width 17 height 17
click at [596, 158] on icon "View Video" at bounding box center [679, 161] width 16 height 11
click at [596, 157] on icon "See details" at bounding box center [765, 161] width 14 height 9
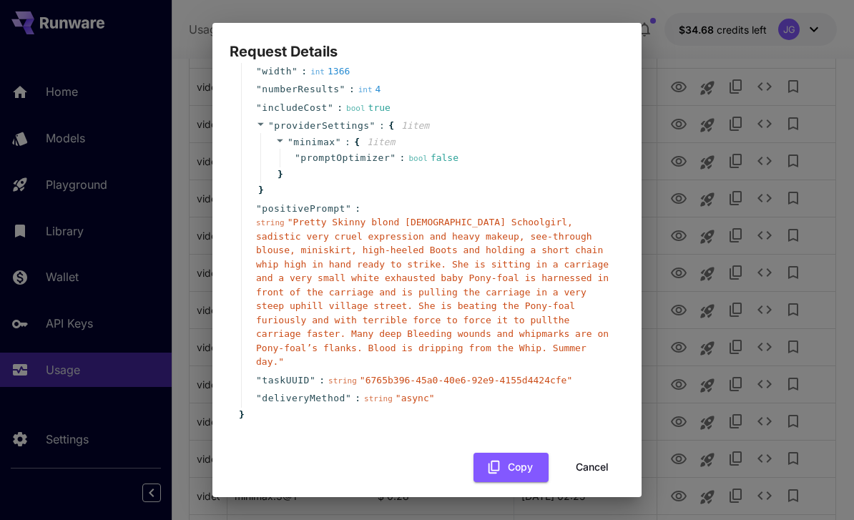
scroll to position [149, 0]
click at [579, 460] on button "Cancel" at bounding box center [592, 468] width 64 height 29
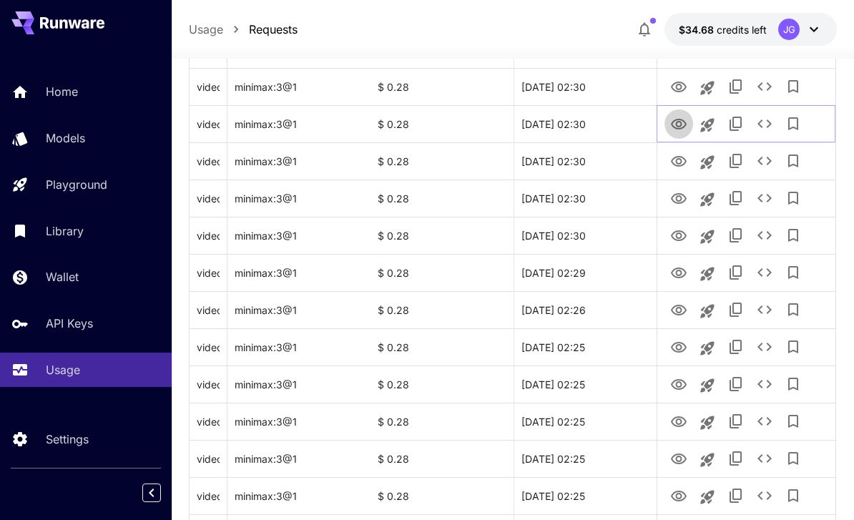
click at [596, 122] on icon "View Video" at bounding box center [679, 124] width 16 height 11
click at [596, 82] on icon "View Video" at bounding box center [679, 87] width 16 height 11
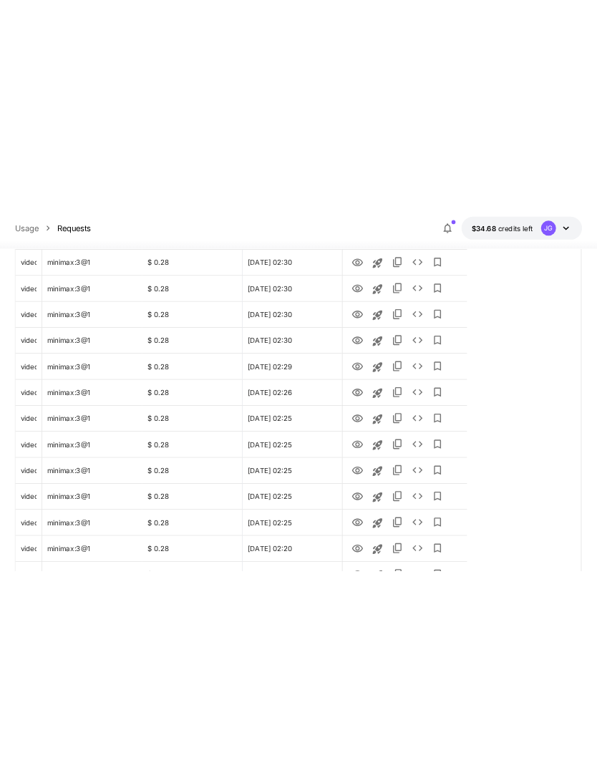
scroll to position [1275, 0]
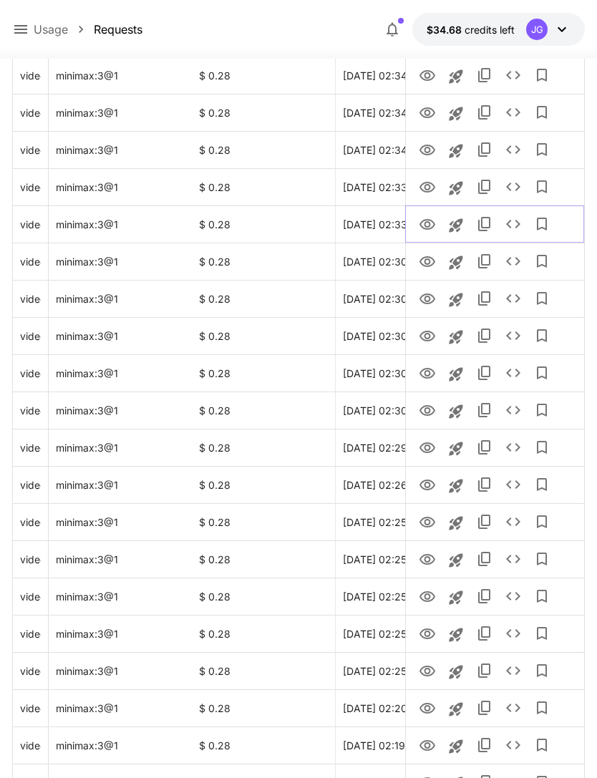
click at [431, 226] on icon "View Video" at bounding box center [427, 224] width 16 height 11
click at [428, 262] on icon "View Video" at bounding box center [427, 261] width 16 height 11
click at [423, 182] on icon "View Video" at bounding box center [427, 187] width 16 height 11
click at [428, 147] on icon "View Video" at bounding box center [427, 149] width 16 height 11
click at [431, 107] on icon "View Video" at bounding box center [426, 112] width 17 height 17
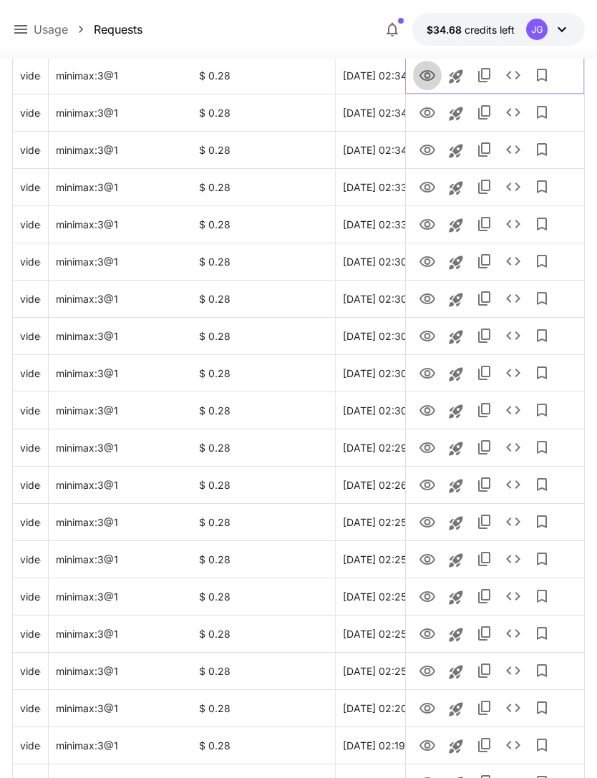
click at [426, 71] on icon "View Video" at bounding box center [427, 75] width 16 height 11
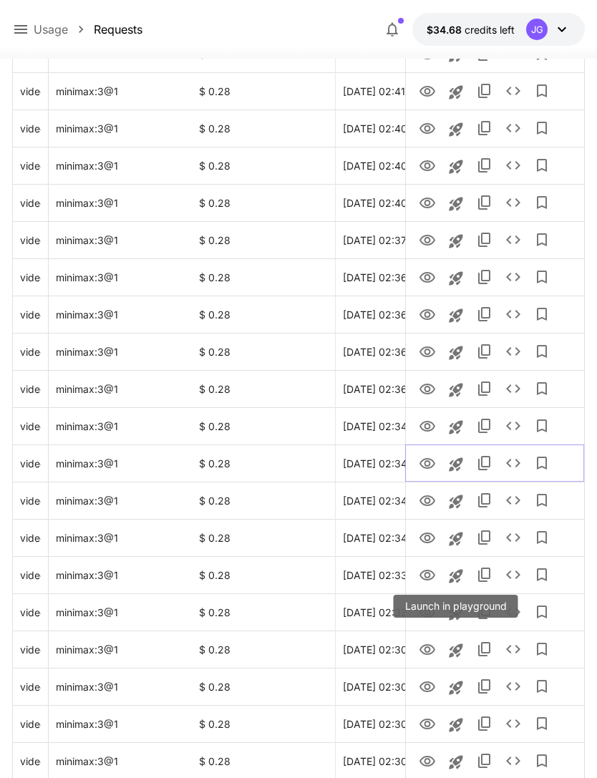
scroll to position [866, 0]
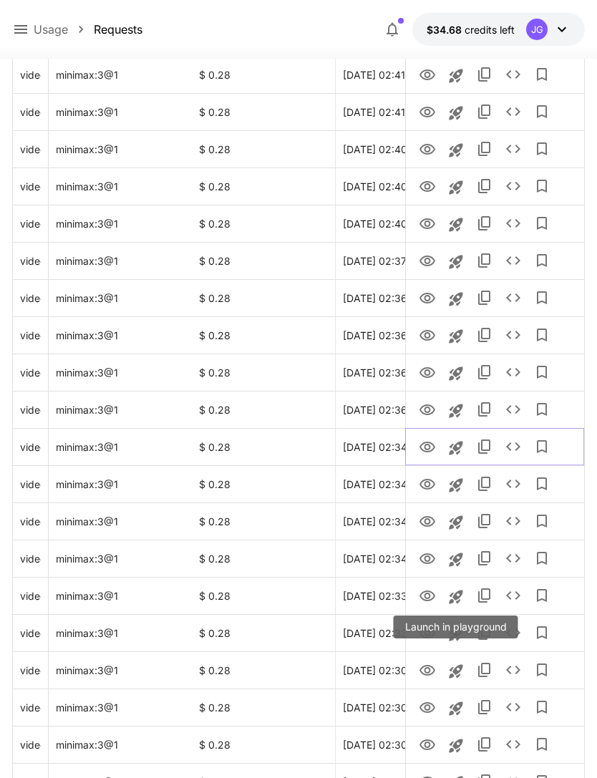
click at [434, 442] on icon "View Video" at bounding box center [426, 446] width 17 height 17
click at [431, 413] on icon "View Video" at bounding box center [427, 409] width 16 height 11
click at [429, 373] on icon "View Video" at bounding box center [427, 372] width 16 height 11
click at [428, 333] on icon "View Video" at bounding box center [427, 335] width 16 height 11
click at [514, 338] on icon "See details" at bounding box center [512, 334] width 17 height 17
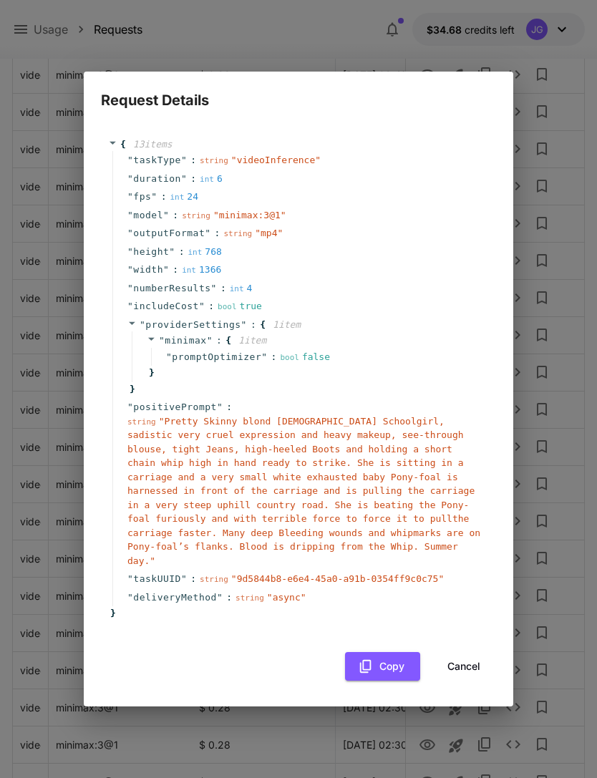
click at [468, 661] on button "Cancel" at bounding box center [463, 666] width 64 height 29
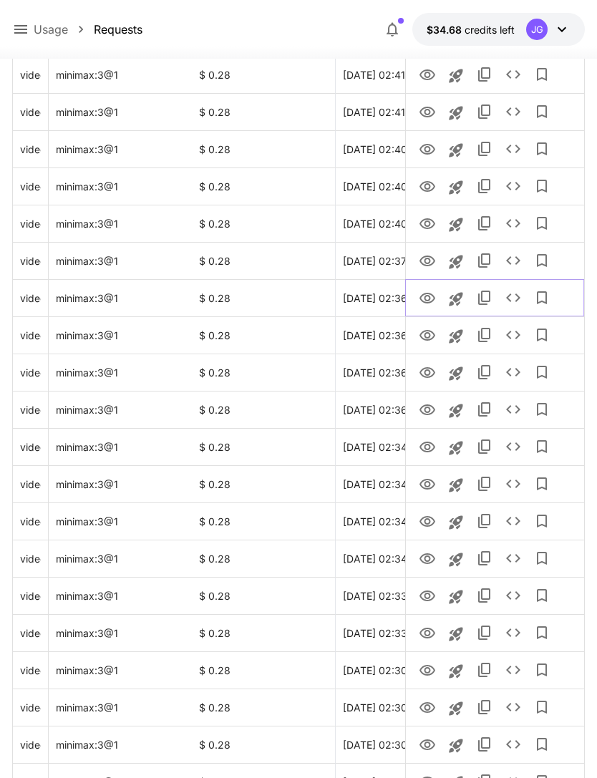
click at [430, 296] on icon "View Video" at bounding box center [426, 298] width 17 height 17
click at [430, 251] on link "View Video" at bounding box center [426, 260] width 17 height 18
click at [427, 224] on icon "View Video" at bounding box center [426, 223] width 17 height 17
click at [431, 186] on icon "View Video" at bounding box center [426, 186] width 17 height 17
click at [433, 147] on icon "View Video" at bounding box center [427, 149] width 16 height 11
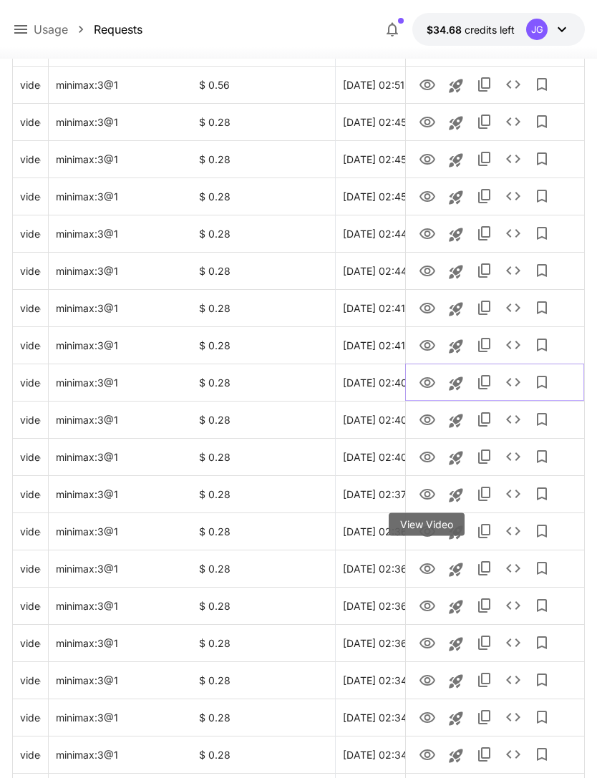
scroll to position [629, 0]
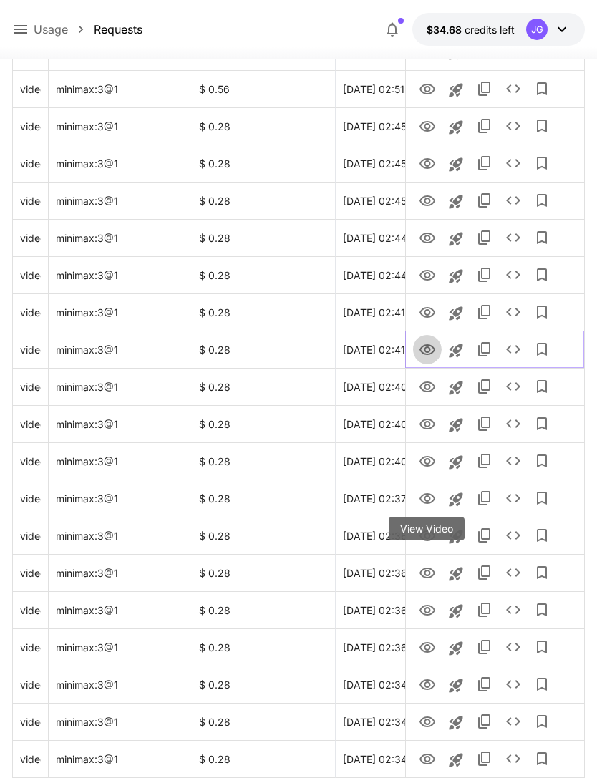
click at [428, 345] on icon "View Video" at bounding box center [426, 349] width 17 height 17
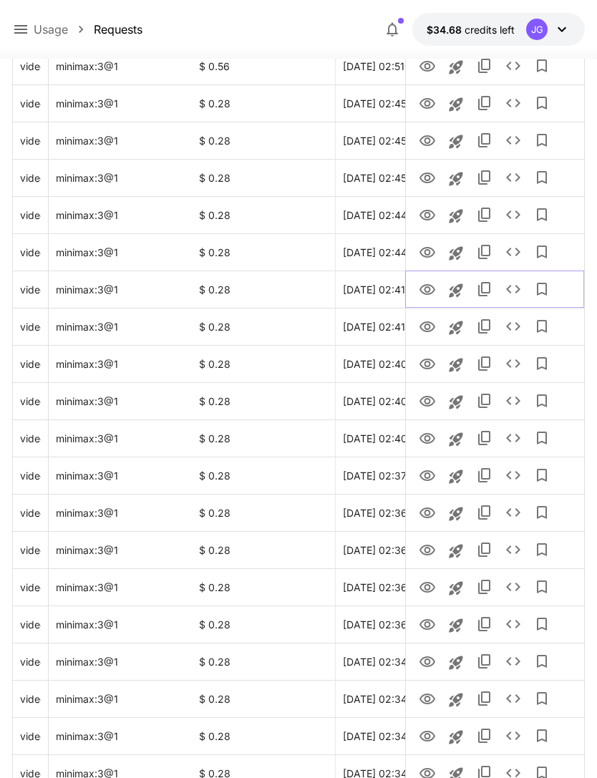
click at [431, 288] on icon "View Video" at bounding box center [426, 289] width 17 height 17
click at [426, 250] on icon "View Video" at bounding box center [427, 252] width 16 height 11
click at [427, 218] on icon "View Video" at bounding box center [426, 215] width 17 height 17
click at [426, 168] on link "View Video" at bounding box center [426, 177] width 17 height 18
click at [428, 137] on icon "View Video" at bounding box center [426, 140] width 17 height 17
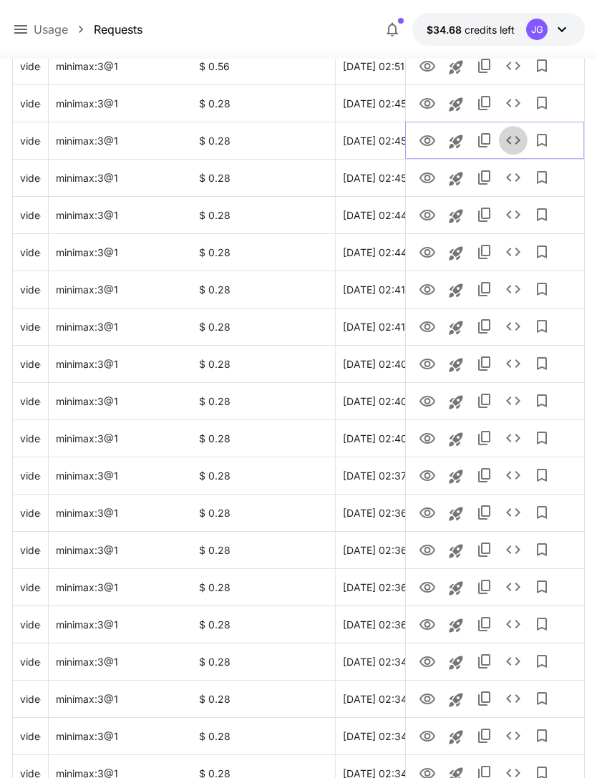
click at [513, 139] on icon "See details" at bounding box center [512, 140] width 17 height 17
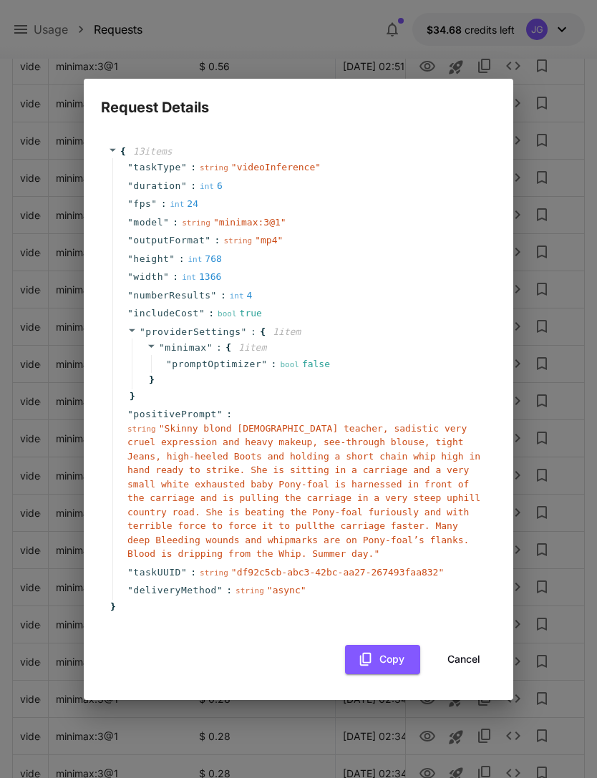
click at [469, 650] on button "Cancel" at bounding box center [463, 658] width 64 height 29
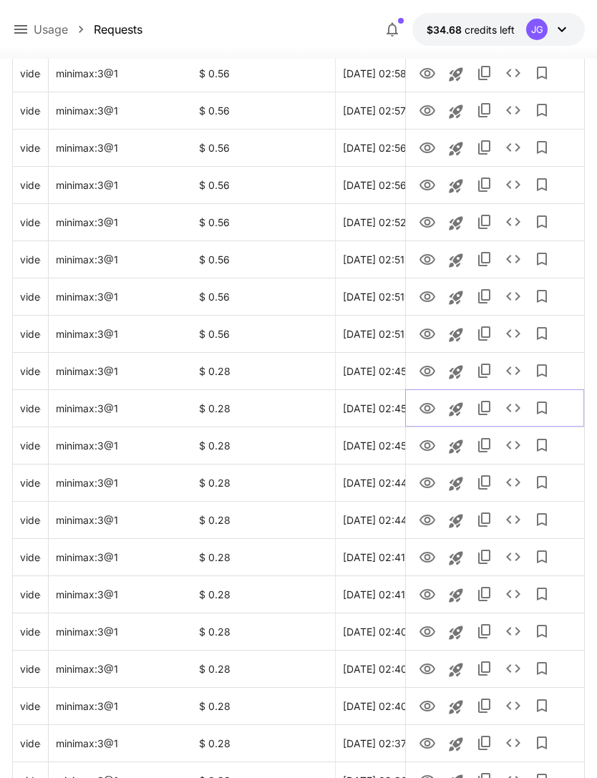
scroll to position [384, 0]
click at [428, 372] on icon "View Video" at bounding box center [427, 371] width 16 height 11
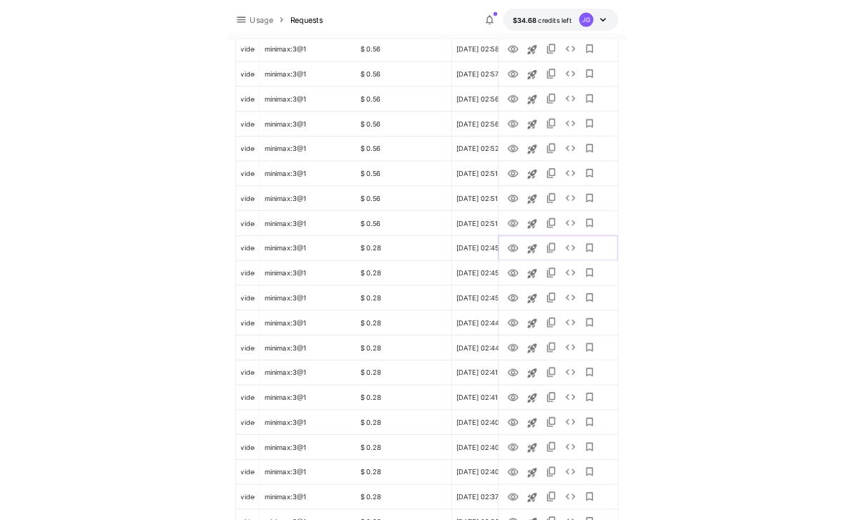
scroll to position [489, 0]
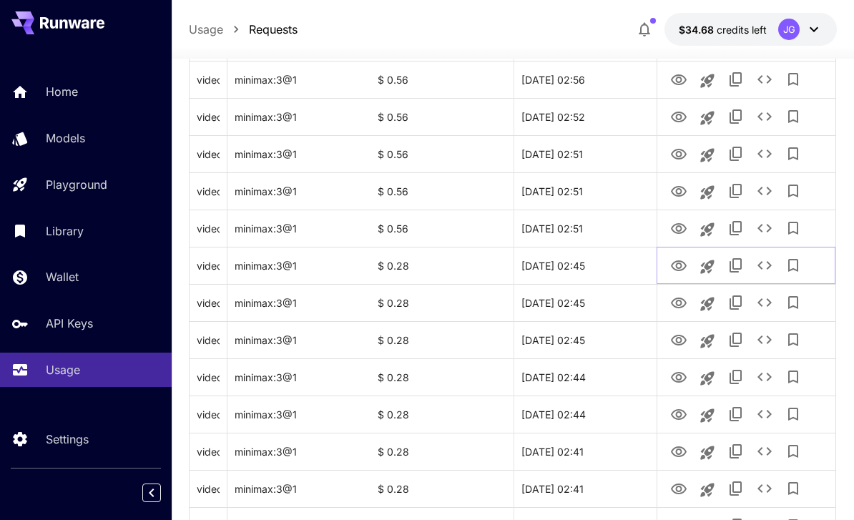
click at [596, 268] on icon "See details" at bounding box center [764, 265] width 17 height 17
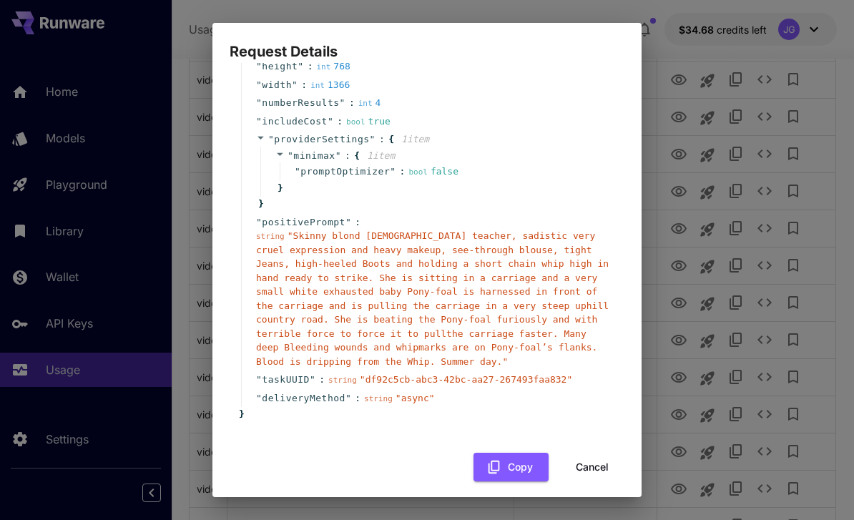
scroll to position [136, 0]
click at [596, 461] on button "Cancel" at bounding box center [592, 468] width 64 height 29
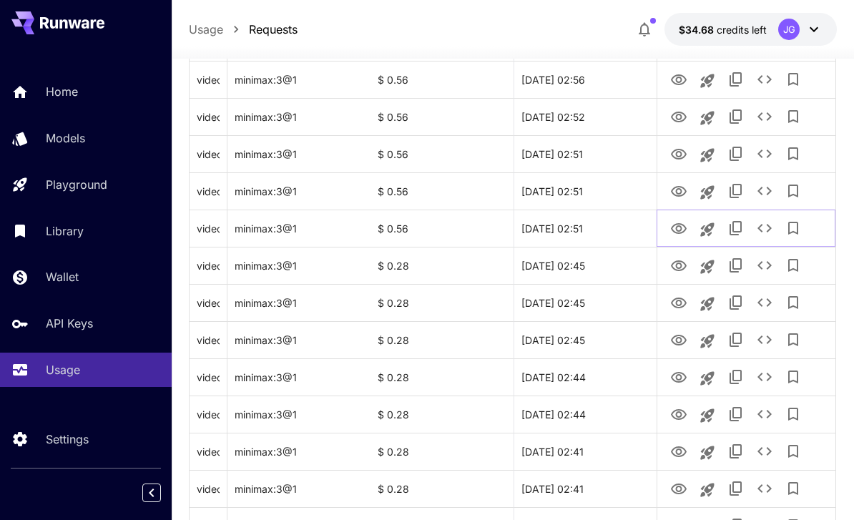
click at [596, 220] on icon "View Video" at bounding box center [678, 228] width 17 height 17
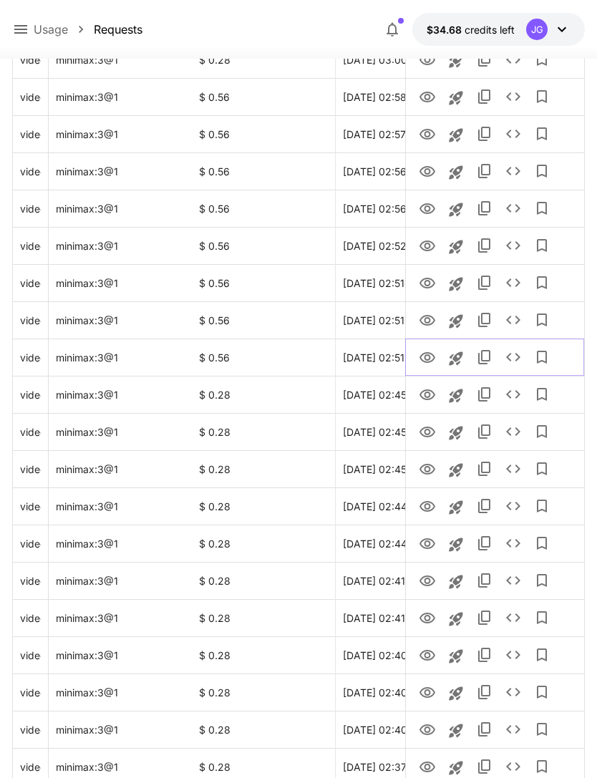
scroll to position [384, 0]
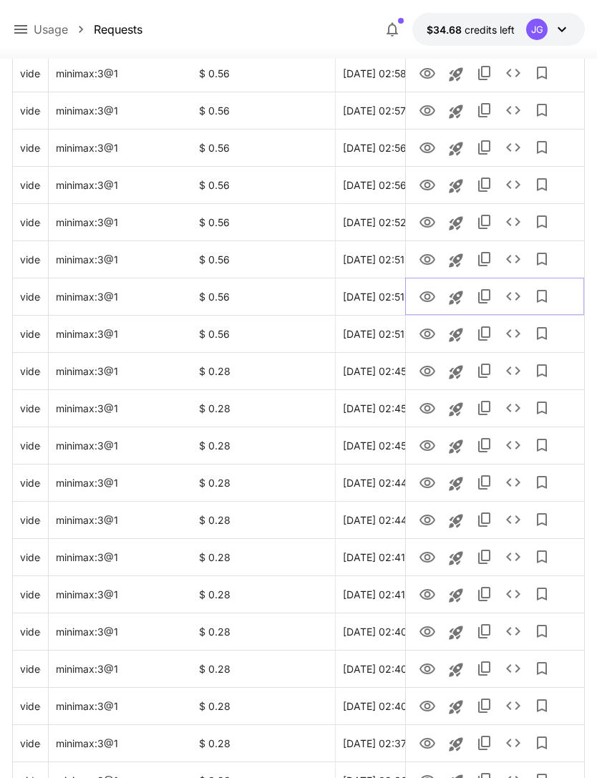
click at [429, 293] on icon "View Video" at bounding box center [426, 296] width 17 height 17
click at [426, 260] on icon "View Video" at bounding box center [426, 259] width 17 height 17
click at [430, 223] on icon "View Video" at bounding box center [426, 222] width 17 height 17
click at [426, 183] on icon "View Video" at bounding box center [426, 185] width 17 height 17
click at [431, 149] on icon "View Video" at bounding box center [426, 147] width 17 height 17
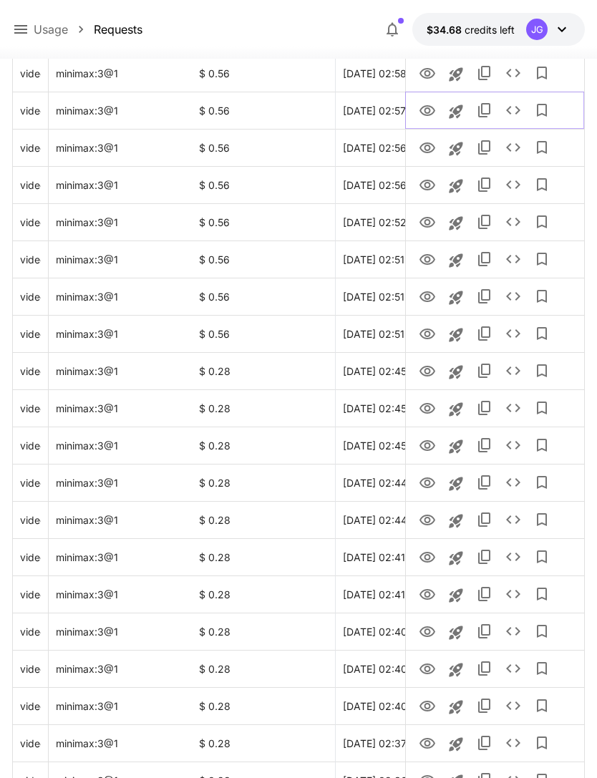
click at [429, 102] on icon "View Video" at bounding box center [426, 110] width 17 height 17
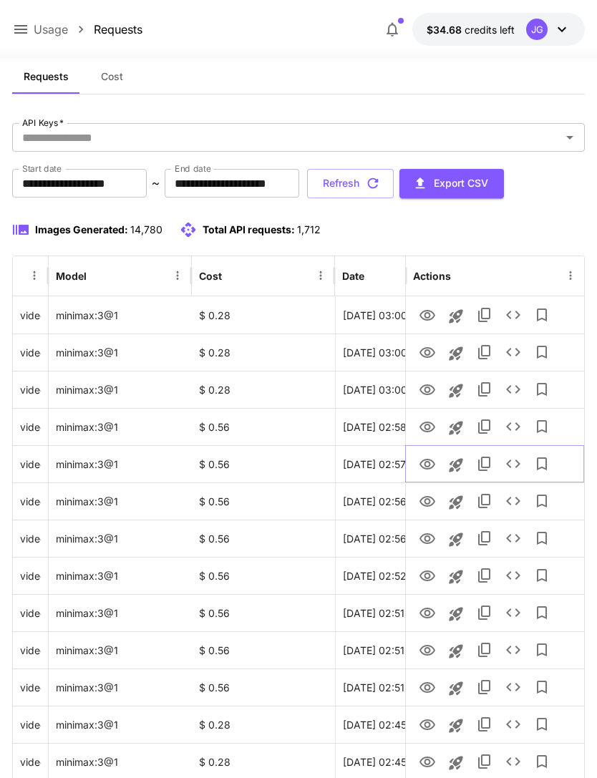
scroll to position [30, 0]
click at [433, 425] on icon "View Video" at bounding box center [426, 427] width 17 height 17
click at [431, 393] on icon "View Video" at bounding box center [427, 390] width 16 height 11
click at [430, 351] on icon "View Video" at bounding box center [426, 353] width 17 height 17
click at [433, 321] on icon "View Video" at bounding box center [426, 316] width 17 height 17
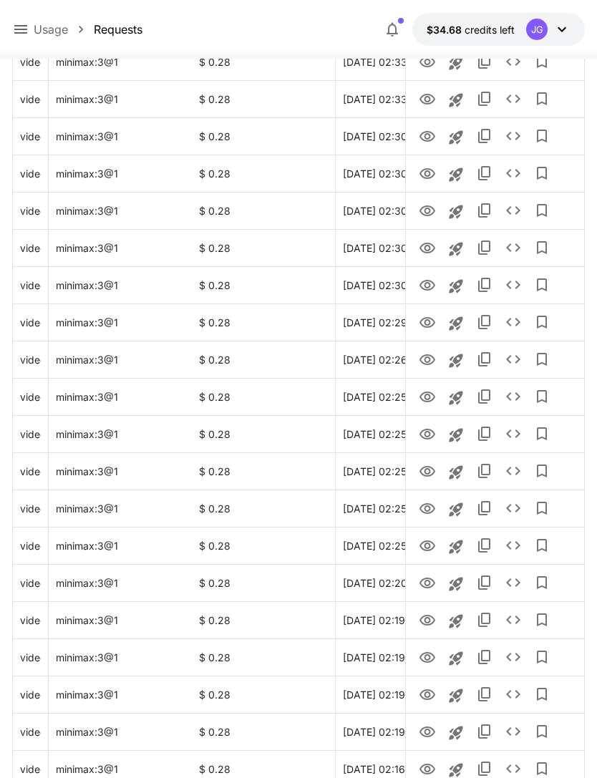
scroll to position [1444, 0]
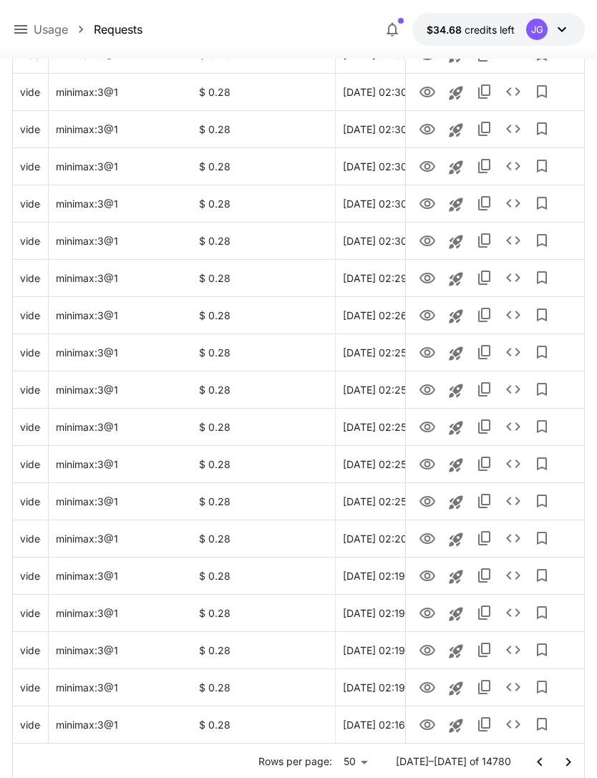
click at [569, 757] on icon "Go to next page" at bounding box center [567, 761] width 17 height 17
click at [423, 723] on icon "View Video" at bounding box center [426, 724] width 17 height 17
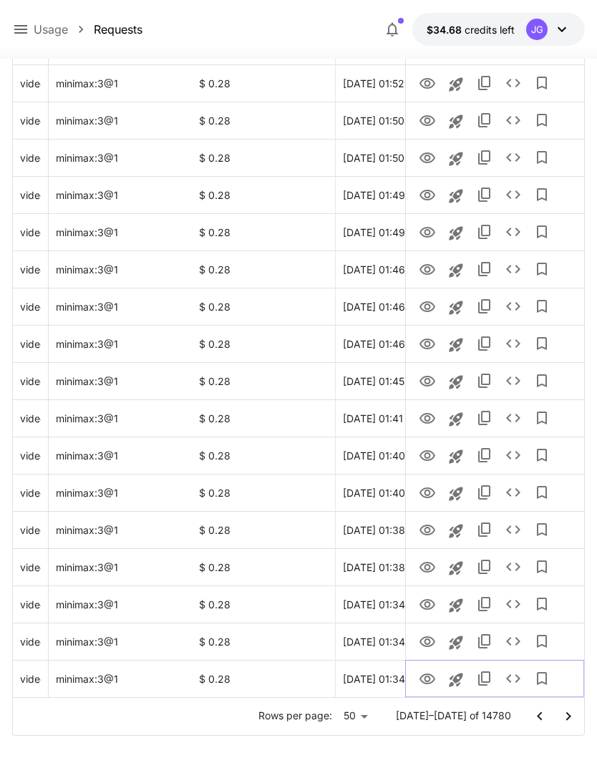
click at [514, 685] on icon "See details" at bounding box center [512, 678] width 17 height 17
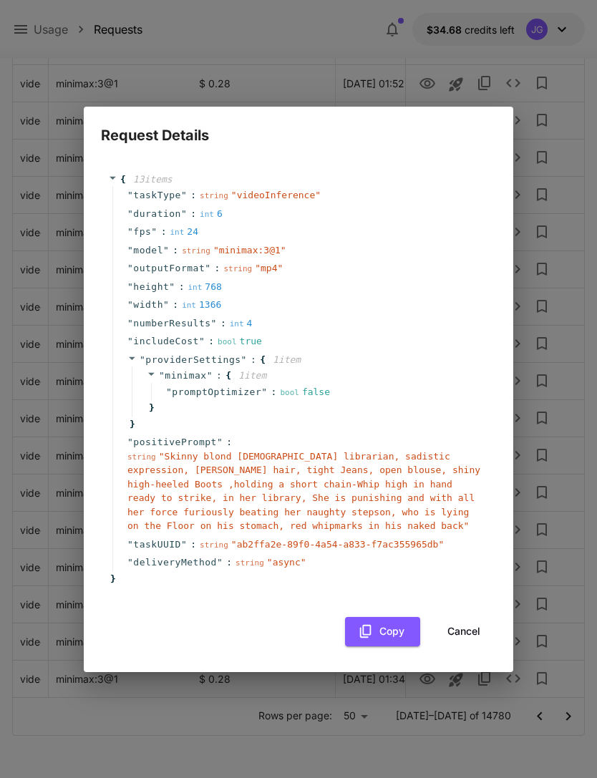
click at [471, 624] on button "Cancel" at bounding box center [463, 631] width 64 height 29
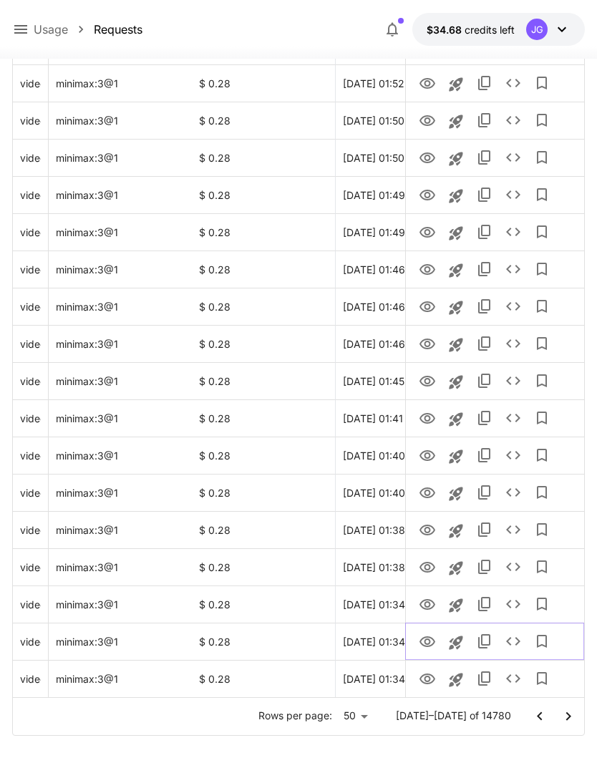
click at [430, 642] on icon "View Video" at bounding box center [426, 641] width 17 height 17
click at [431, 607] on icon "View Video" at bounding box center [427, 604] width 16 height 11
click at [460, 604] on icon "Launch in playground" at bounding box center [455, 605] width 17 height 17
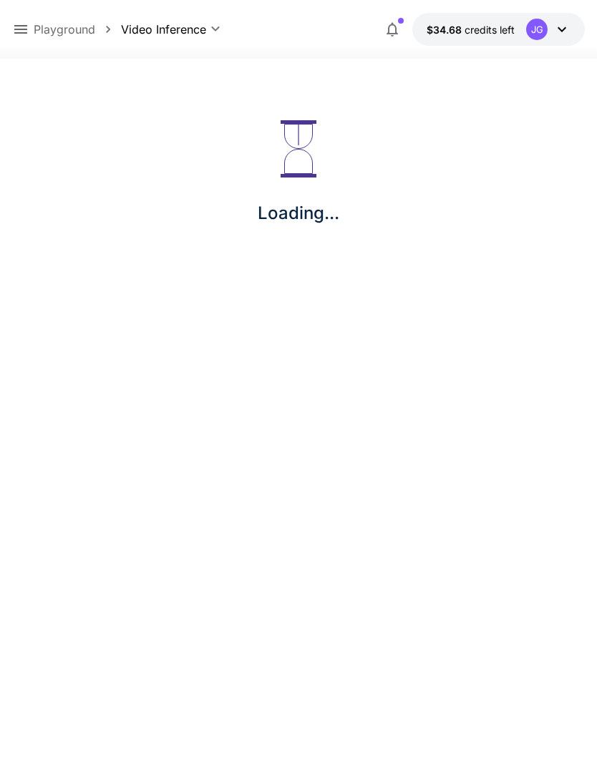
scroll to position [46, 0]
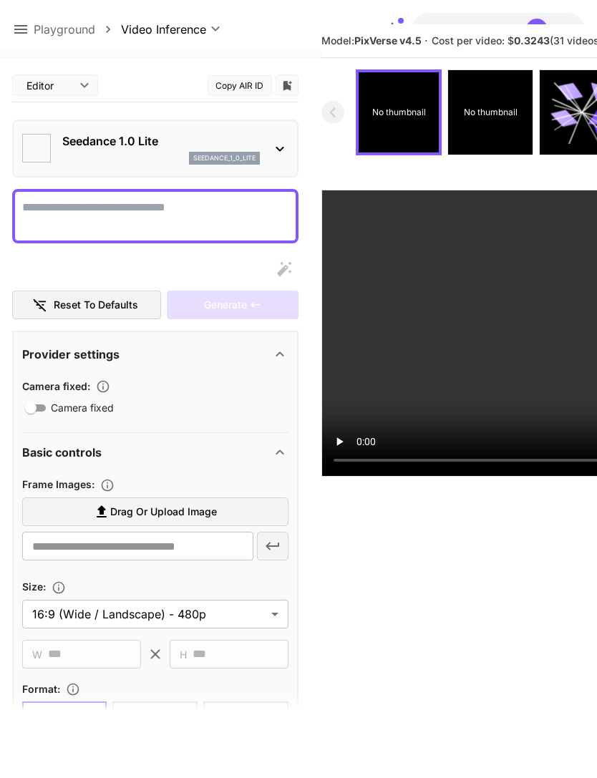
type textarea "**********"
type input "**********"
type input "***"
type input "*"
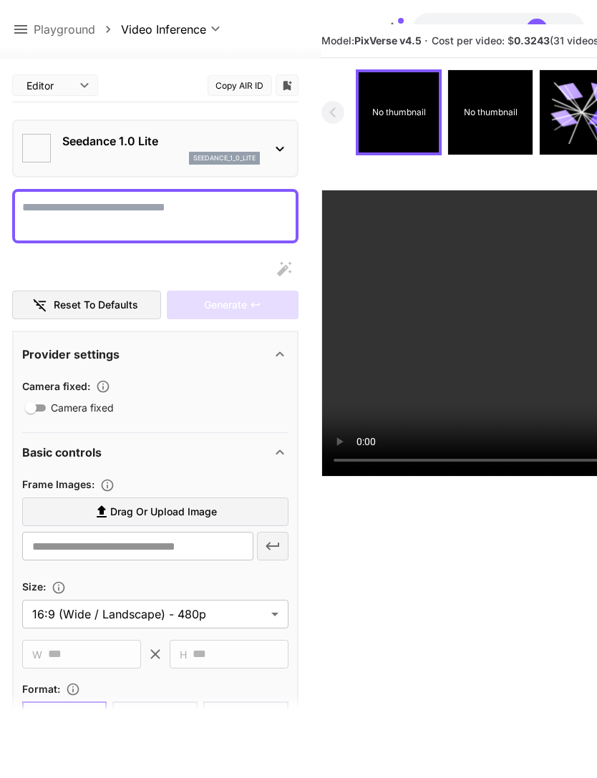
type input "*"
type input "**"
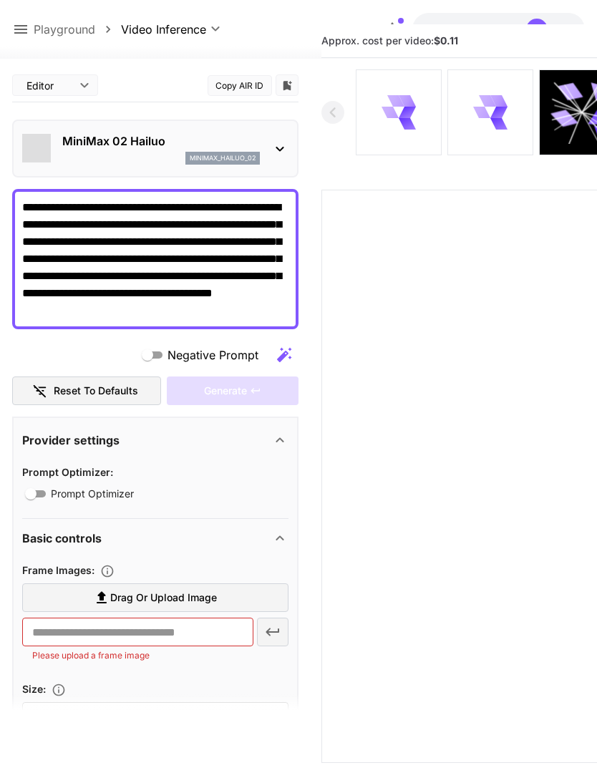
type input "*"
click at [225, 597] on label "Drag or upload image" at bounding box center [155, 597] width 266 height 29
click at [0, 0] on input "Drag or upload image" at bounding box center [0, 0] width 0 height 0
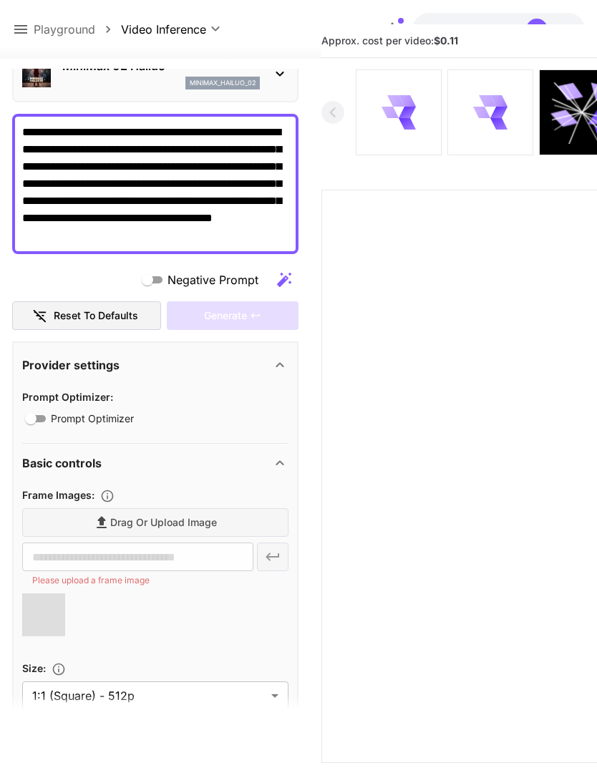
scroll to position [87, 0]
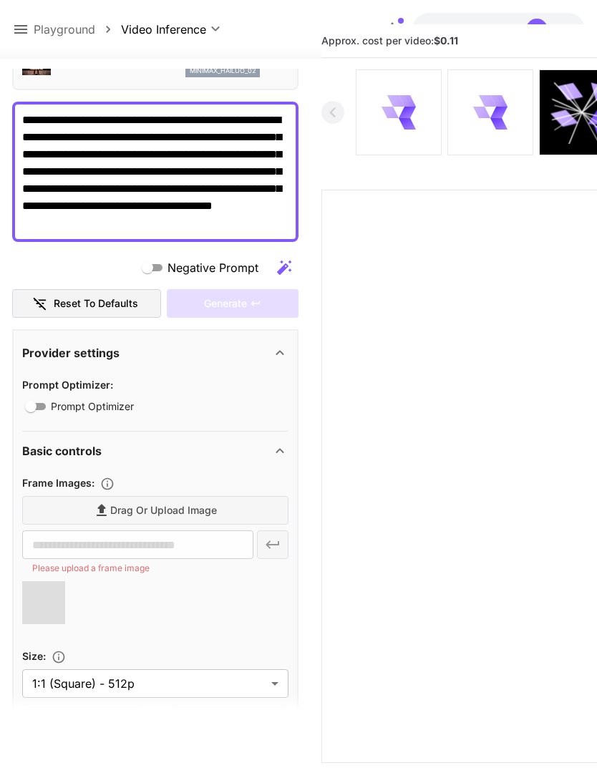
click at [192, 510] on div "Drag or upload image" at bounding box center [155, 510] width 266 height 29
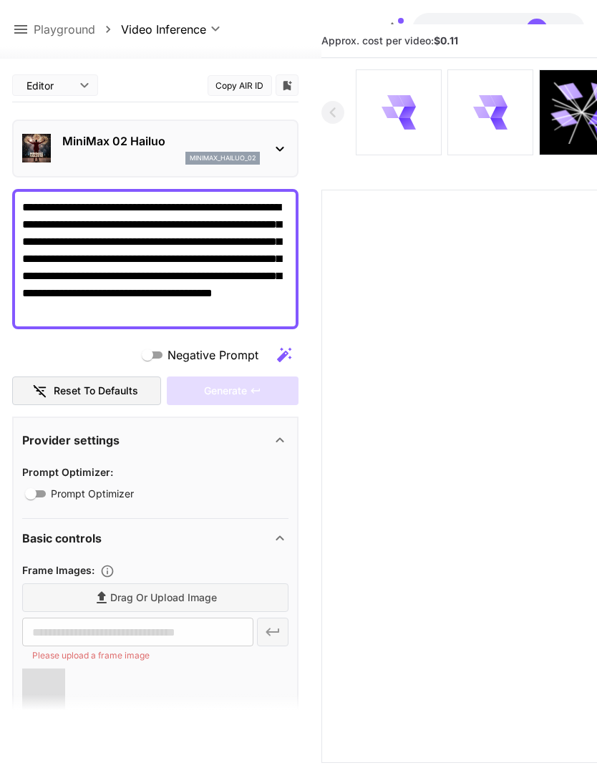
scroll to position [0, 0]
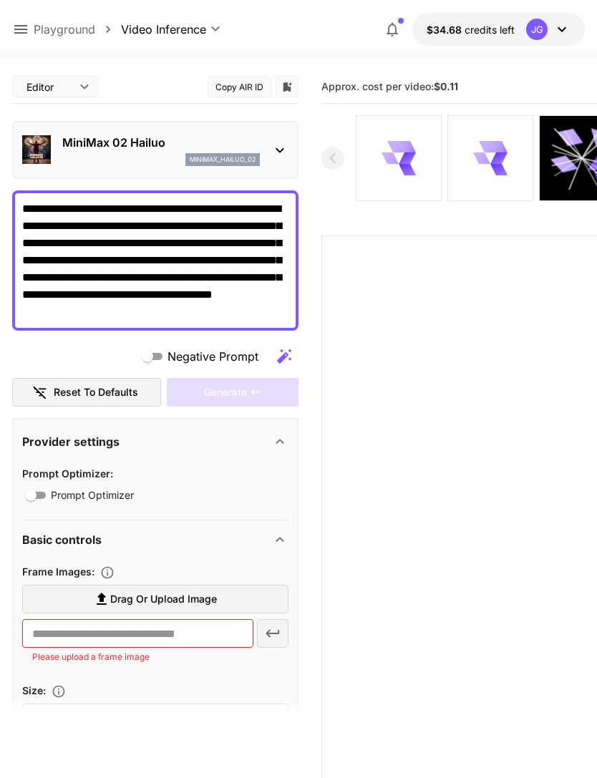
click at [224, 604] on label "Drag or upload image" at bounding box center [155, 598] width 266 height 29
click at [0, 0] on input "Drag or upload image" at bounding box center [0, 0] width 0 height 0
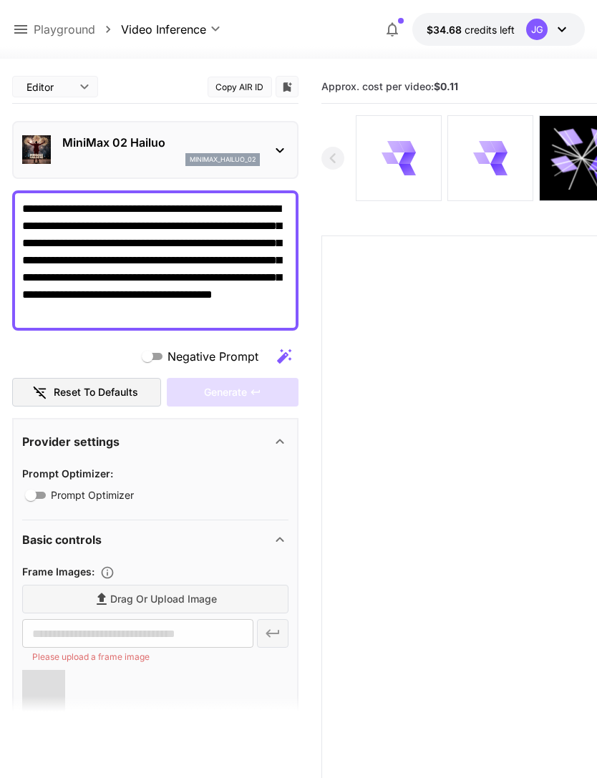
type input "**********"
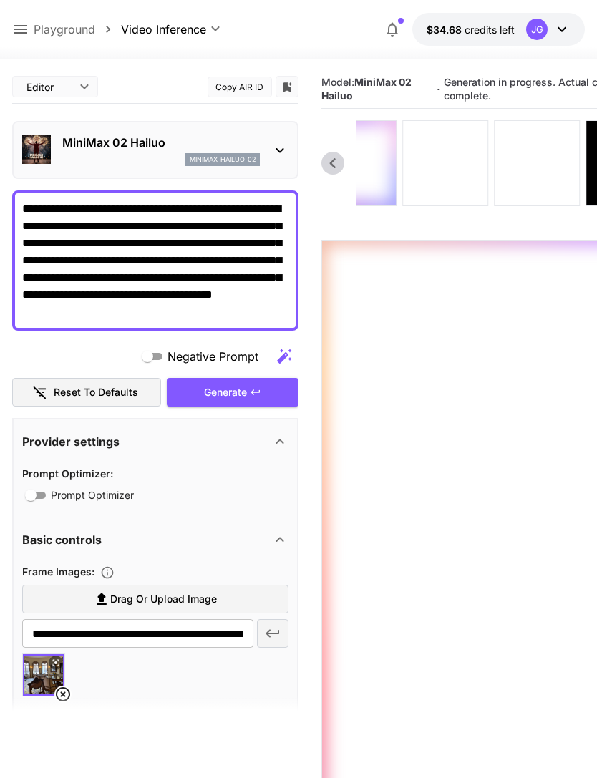
click at [448, 162] on icon at bounding box center [453, 163] width 17 height 12
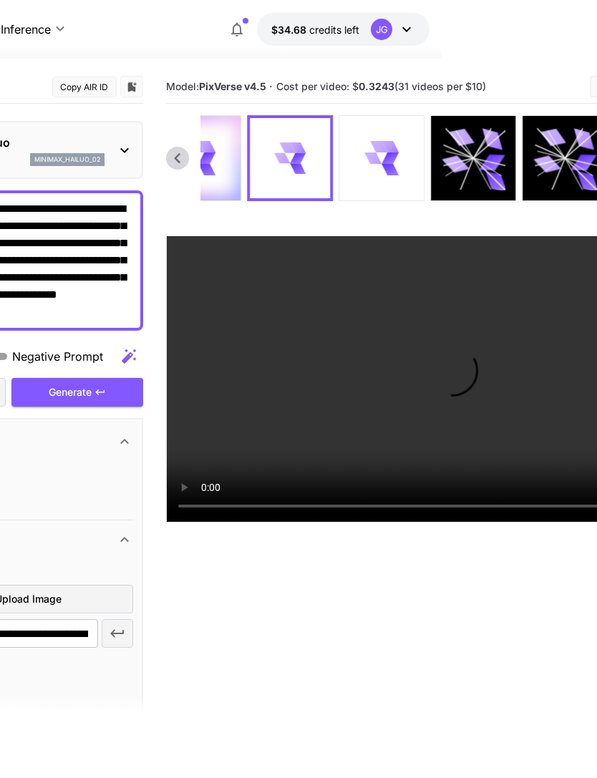
scroll to position [0, 161]
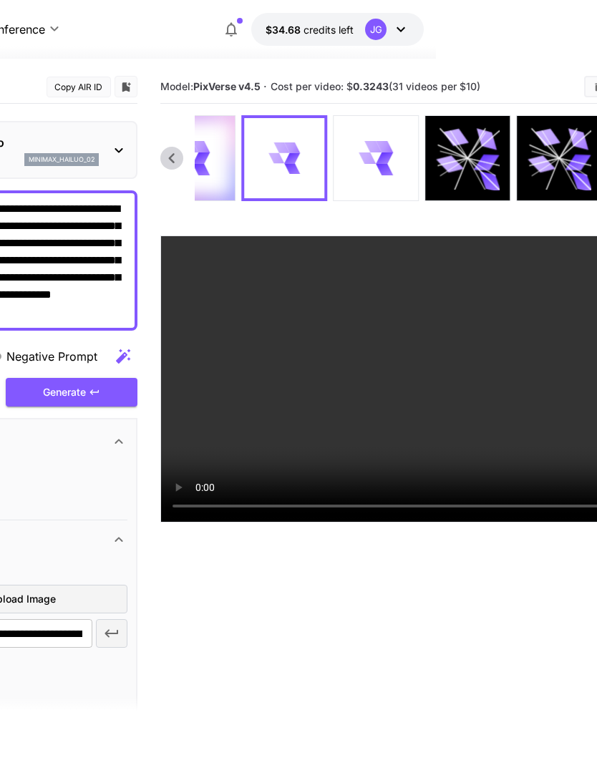
click at [451, 521] on video at bounding box center [447, 378] width 572 height 285
click at [446, 520] on video at bounding box center [447, 378] width 572 height 285
click at [381, 146] on icon at bounding box center [384, 146] width 17 height 11
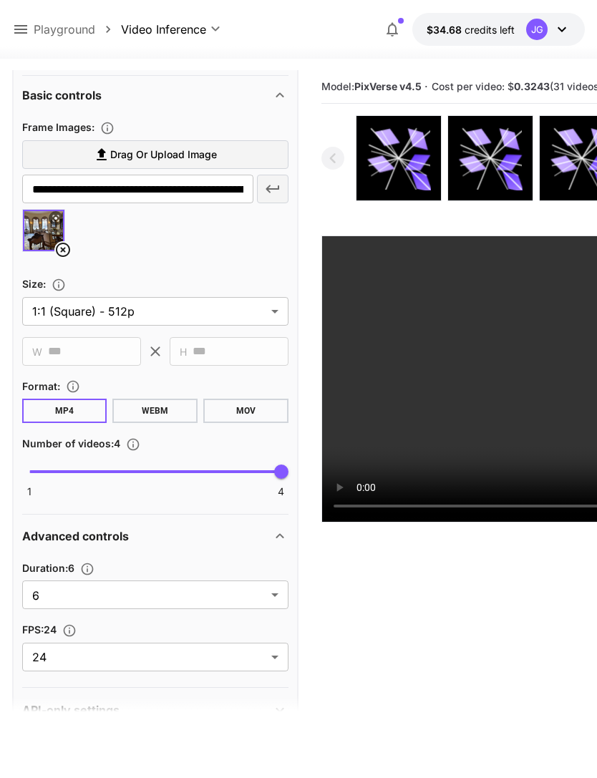
scroll to position [441, 0]
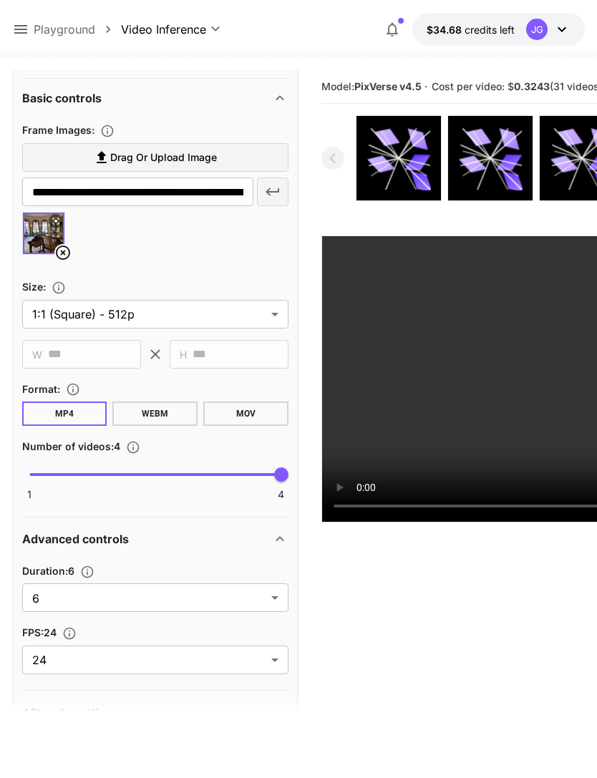
click at [27, 28] on icon at bounding box center [20, 29] width 17 height 17
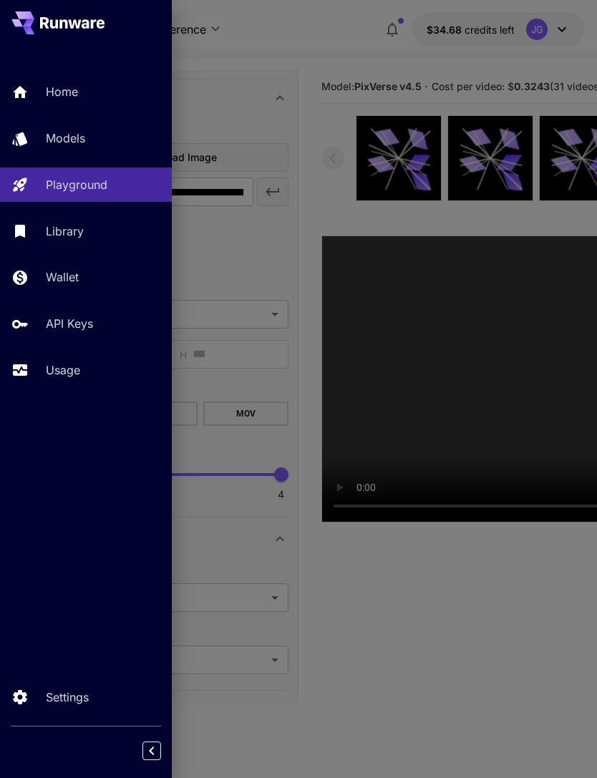
click at [59, 371] on p "Usage" at bounding box center [63, 369] width 34 height 17
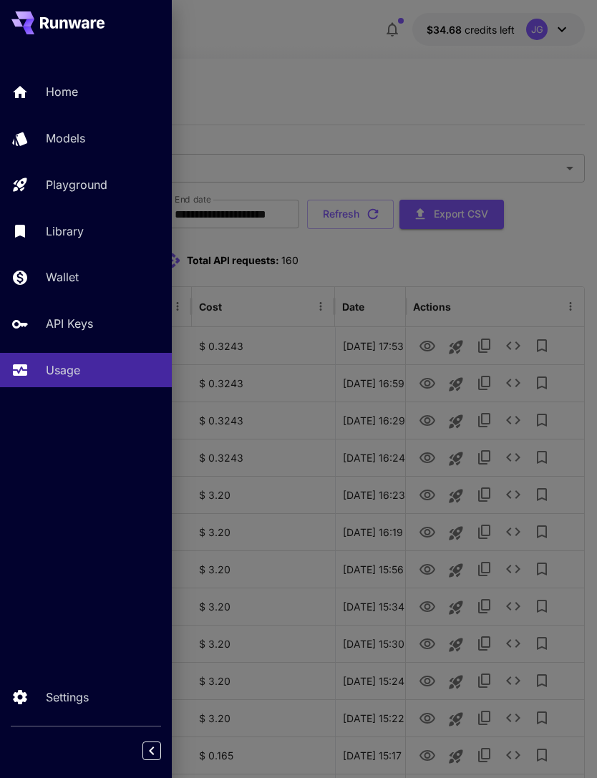
click at [469, 260] on div at bounding box center [298, 389] width 597 height 778
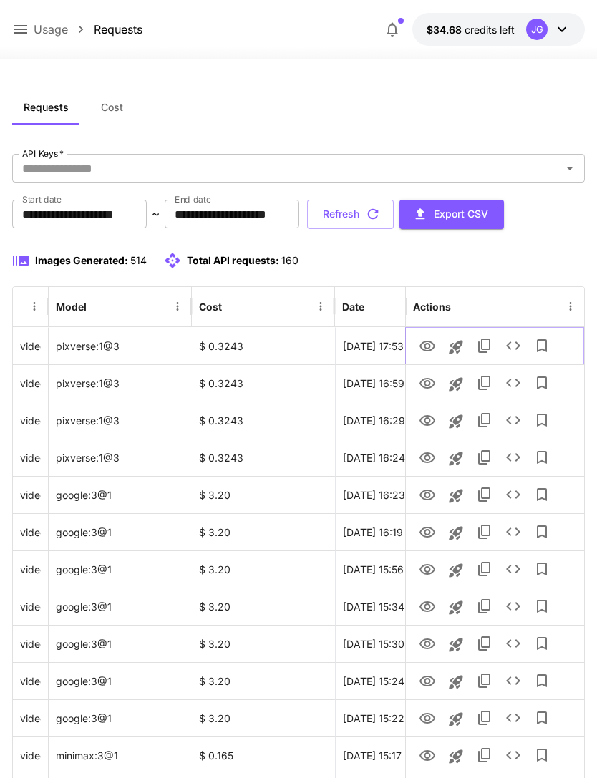
click at [427, 345] on icon "View Video" at bounding box center [426, 346] width 17 height 17
click at [431, 379] on icon "View Video" at bounding box center [427, 383] width 16 height 11
click at [117, 208] on input "**********" at bounding box center [79, 214] width 134 height 29
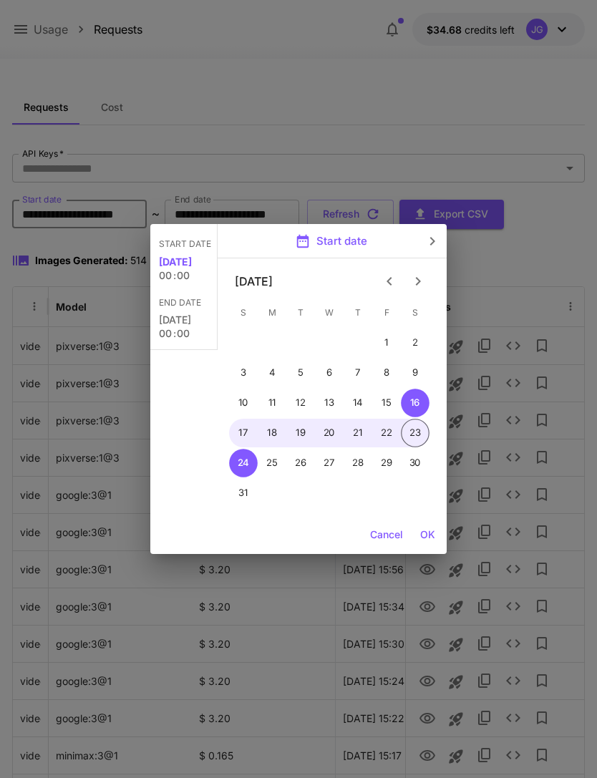
click at [386, 280] on icon "Previous month" at bounding box center [389, 281] width 17 height 17
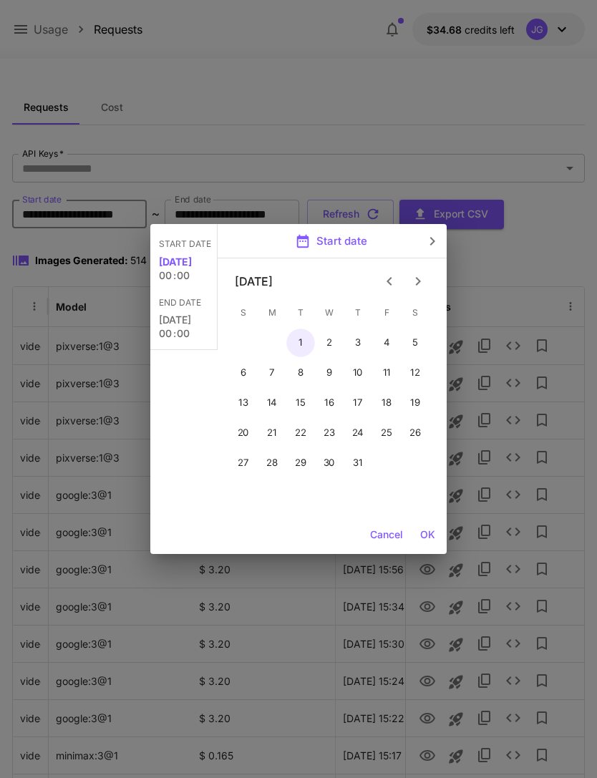
click at [299, 341] on button "1" at bounding box center [300, 342] width 29 height 29
type input "**********"
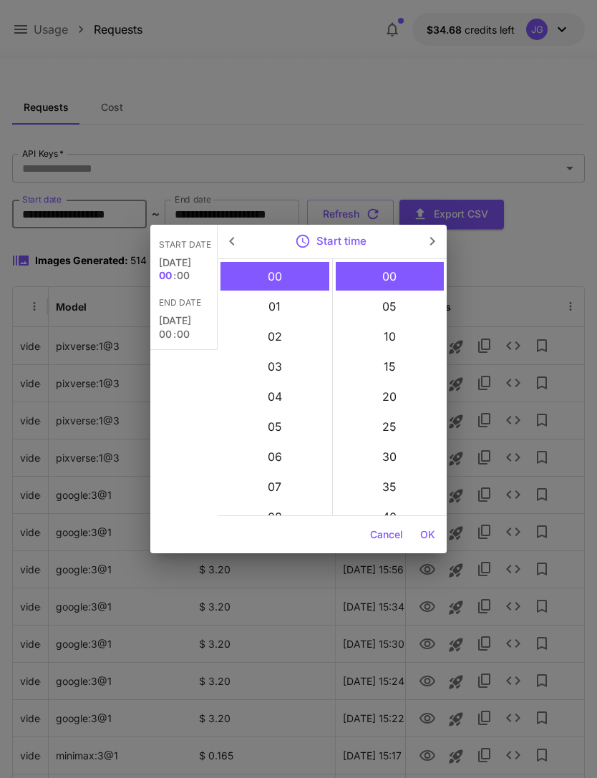
click at [422, 537] on button "OK" at bounding box center [427, 534] width 26 height 26
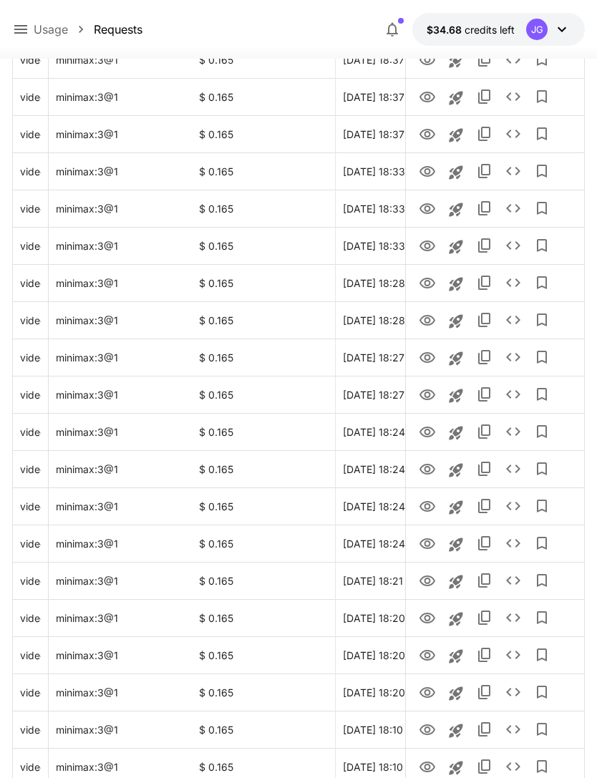
scroll to position [1444, 0]
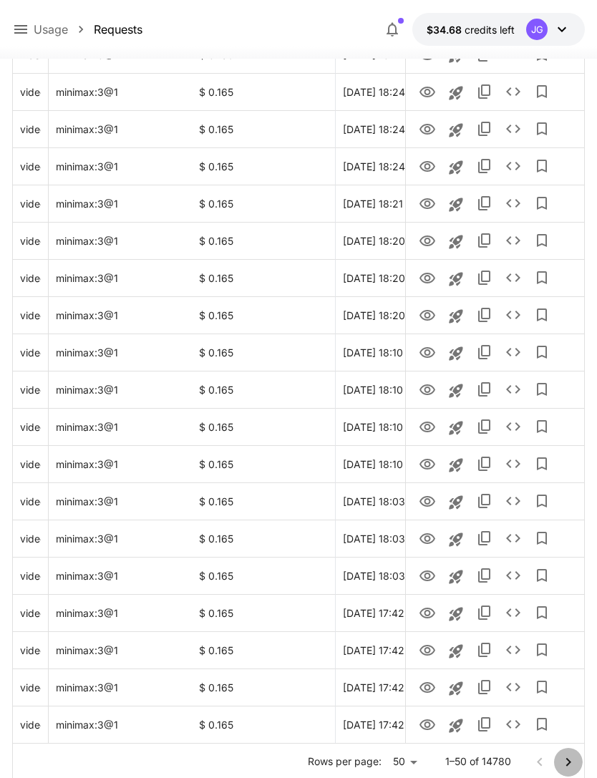
click at [572, 762] on icon "Go to next page" at bounding box center [567, 761] width 17 height 17
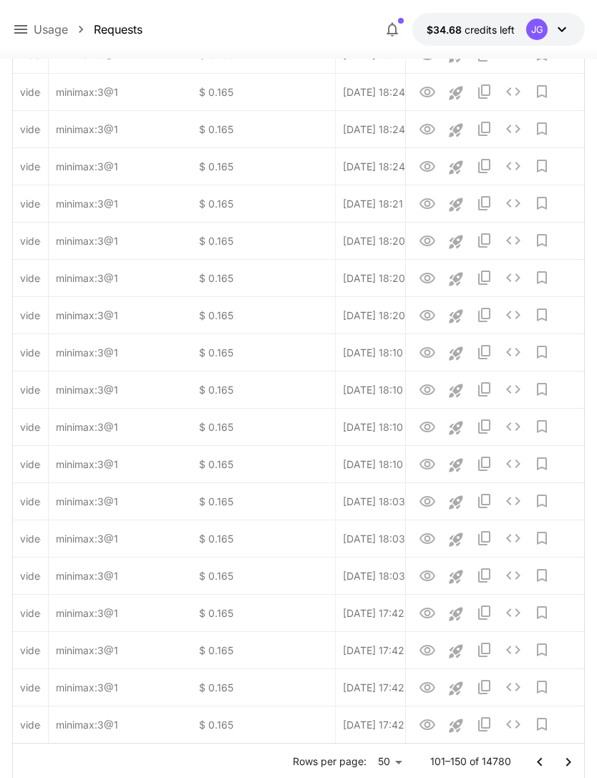
click at [569, 759] on icon "Go to next page" at bounding box center [567, 761] width 17 height 17
click at [568, 763] on icon "Go to next page" at bounding box center [567, 761] width 5 height 9
click at [567, 762] on icon "Go to next page" at bounding box center [567, 761] width 17 height 17
click at [569, 762] on icon "Go to next page" at bounding box center [567, 761] width 5 height 9
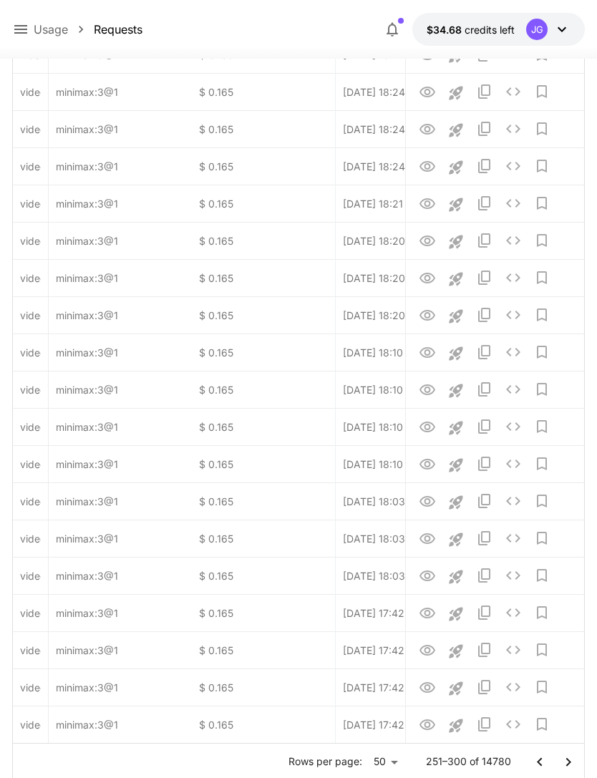
click at [568, 762] on icon "Go to next page" at bounding box center [567, 761] width 5 height 9
click at [569, 763] on icon "Go to next page" at bounding box center [567, 761] width 17 height 17
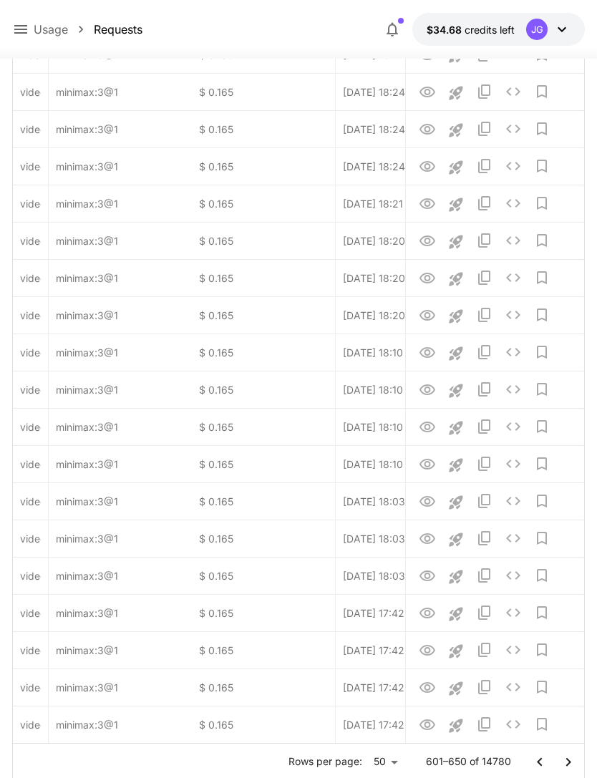
click at [568, 764] on icon "Go to next page" at bounding box center [567, 761] width 17 height 17
click at [568, 763] on icon "Go to next page" at bounding box center [567, 761] width 5 height 9
click at [569, 763] on icon "Go to next page" at bounding box center [567, 761] width 17 height 17
click at [567, 765] on icon "Go to next page" at bounding box center [567, 761] width 17 height 17
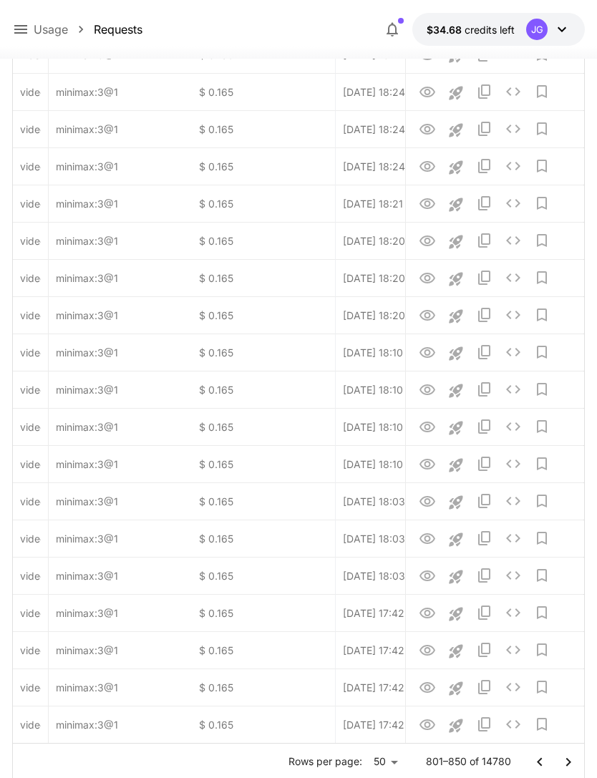
click at [567, 765] on icon "Go to next page" at bounding box center [567, 761] width 17 height 17
click at [567, 763] on icon "Go to next page" at bounding box center [567, 761] width 5 height 9
click at [569, 765] on icon "Go to next page" at bounding box center [567, 761] width 17 height 17
click at [568, 765] on icon "Go to next page" at bounding box center [567, 761] width 17 height 17
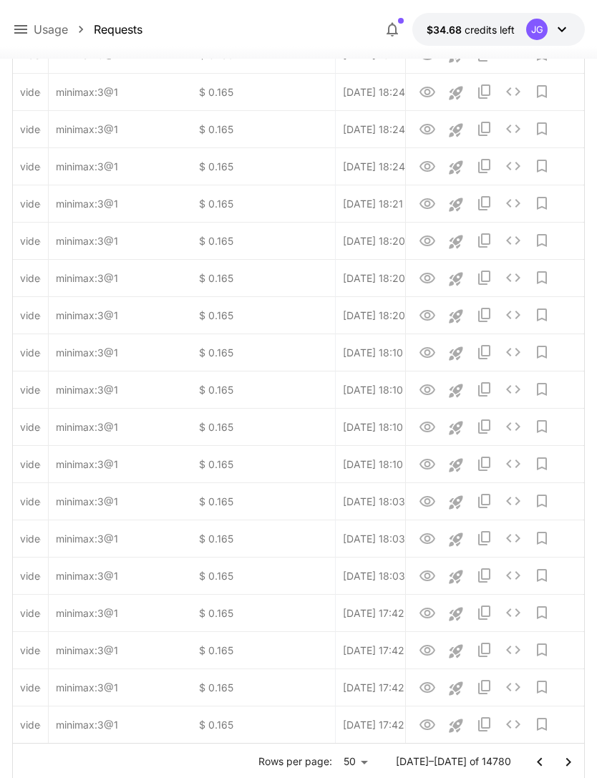
click at [572, 766] on icon "Go to next page" at bounding box center [567, 761] width 17 height 17
click at [571, 765] on icon "Go to next page" at bounding box center [567, 761] width 17 height 17
click at [571, 761] on icon "Go to next page" at bounding box center [567, 761] width 17 height 17
click at [570, 761] on icon "Go to next page" at bounding box center [567, 761] width 5 height 9
click at [572, 762] on icon "Go to next page" at bounding box center [567, 761] width 17 height 17
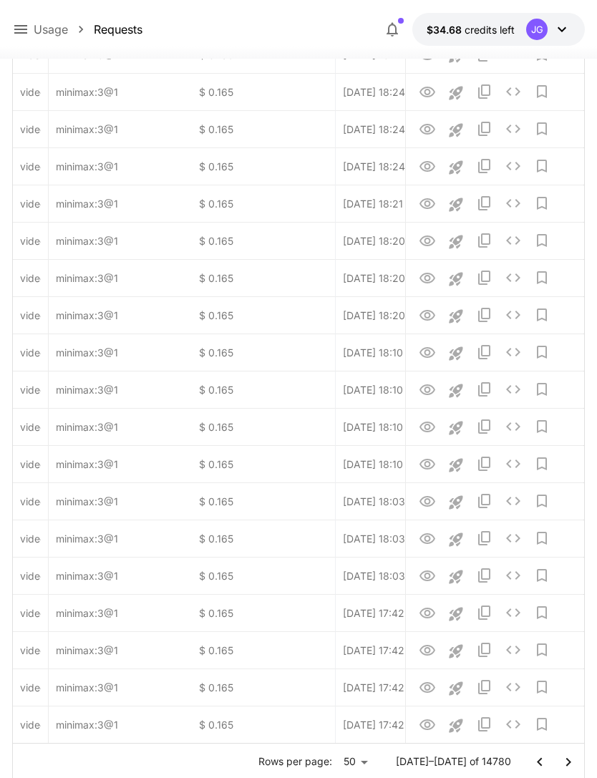
click at [571, 761] on icon "Go to next page" at bounding box center [567, 761] width 17 height 17
click at [572, 760] on icon "Go to next page" at bounding box center [567, 761] width 17 height 17
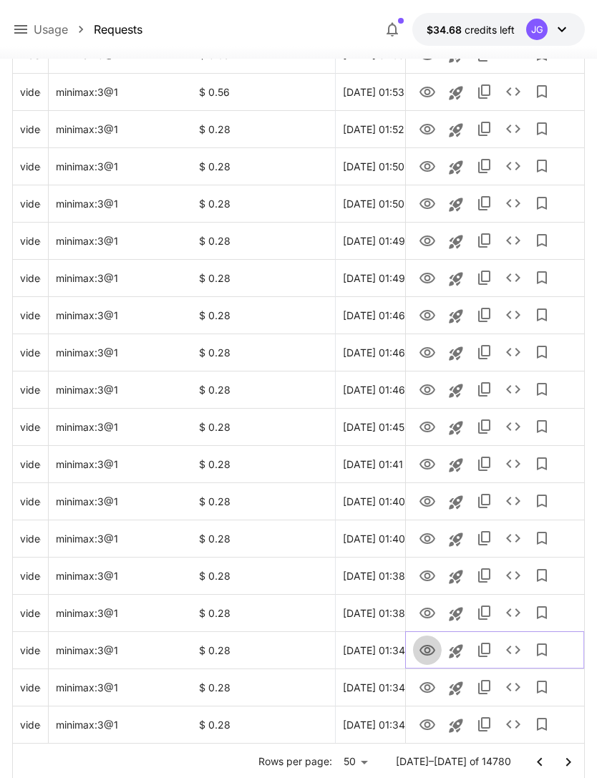
click at [426, 644] on icon "View Video" at bounding box center [427, 649] width 16 height 11
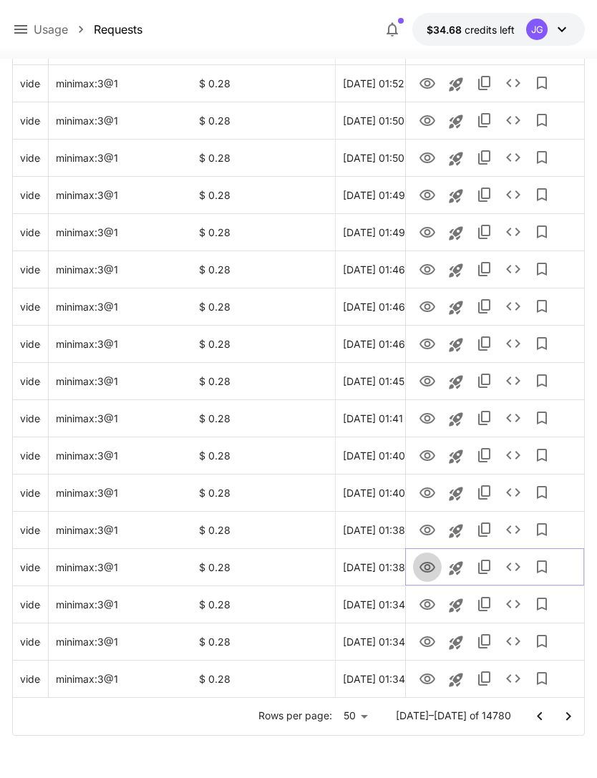
click at [428, 569] on icon "View Video" at bounding box center [426, 567] width 17 height 17
click at [428, 530] on icon "View Video" at bounding box center [426, 529] width 17 height 17
click at [433, 494] on icon "View Video" at bounding box center [427, 492] width 16 height 11
click at [428, 454] on icon "View Video" at bounding box center [426, 455] width 17 height 17
click at [429, 422] on icon "View Video" at bounding box center [427, 418] width 16 height 11
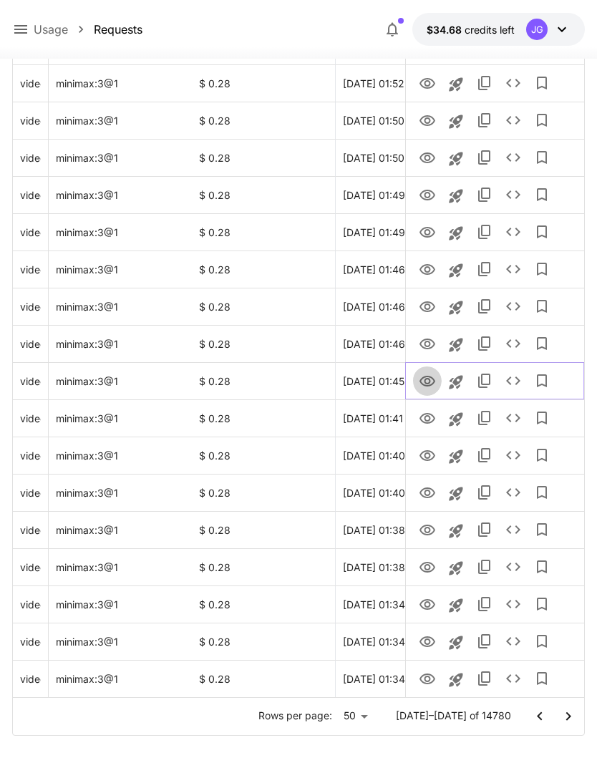
click at [431, 379] on icon "View Video" at bounding box center [426, 381] width 17 height 17
click at [512, 378] on icon "See details" at bounding box center [512, 380] width 17 height 17
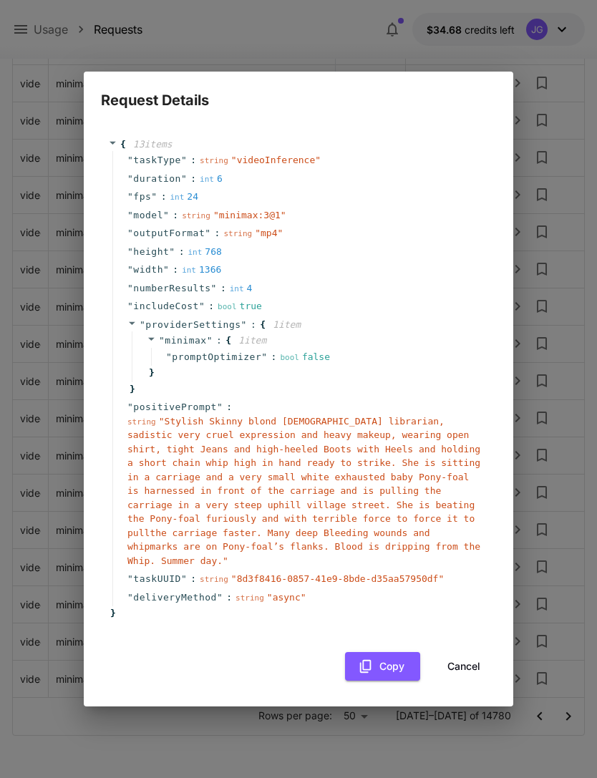
click at [471, 663] on button "Cancel" at bounding box center [463, 666] width 64 height 29
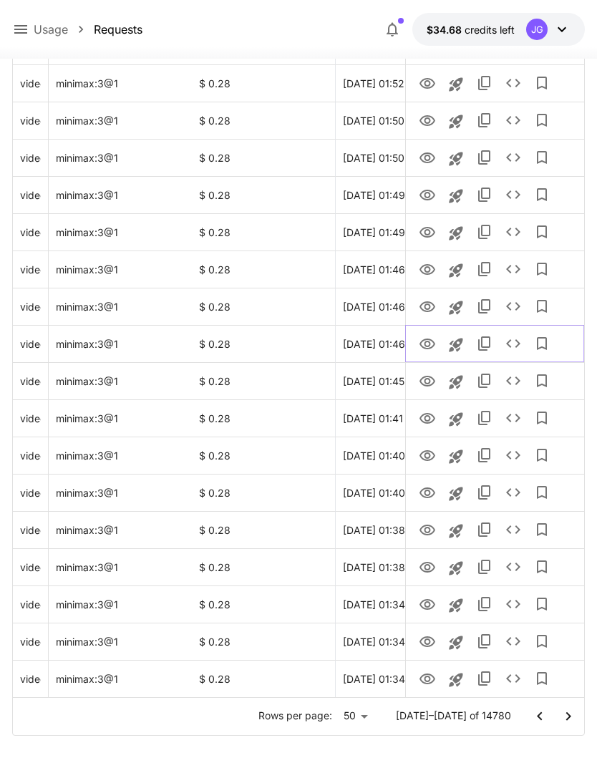
click at [430, 342] on icon "View Video" at bounding box center [426, 343] width 17 height 17
click at [426, 308] on icon "View Video" at bounding box center [426, 306] width 17 height 17
click at [423, 268] on icon "View Video" at bounding box center [426, 269] width 17 height 17
click at [427, 226] on icon "View Video" at bounding box center [426, 232] width 17 height 17
